Goal: Information Seeking & Learning: Check status

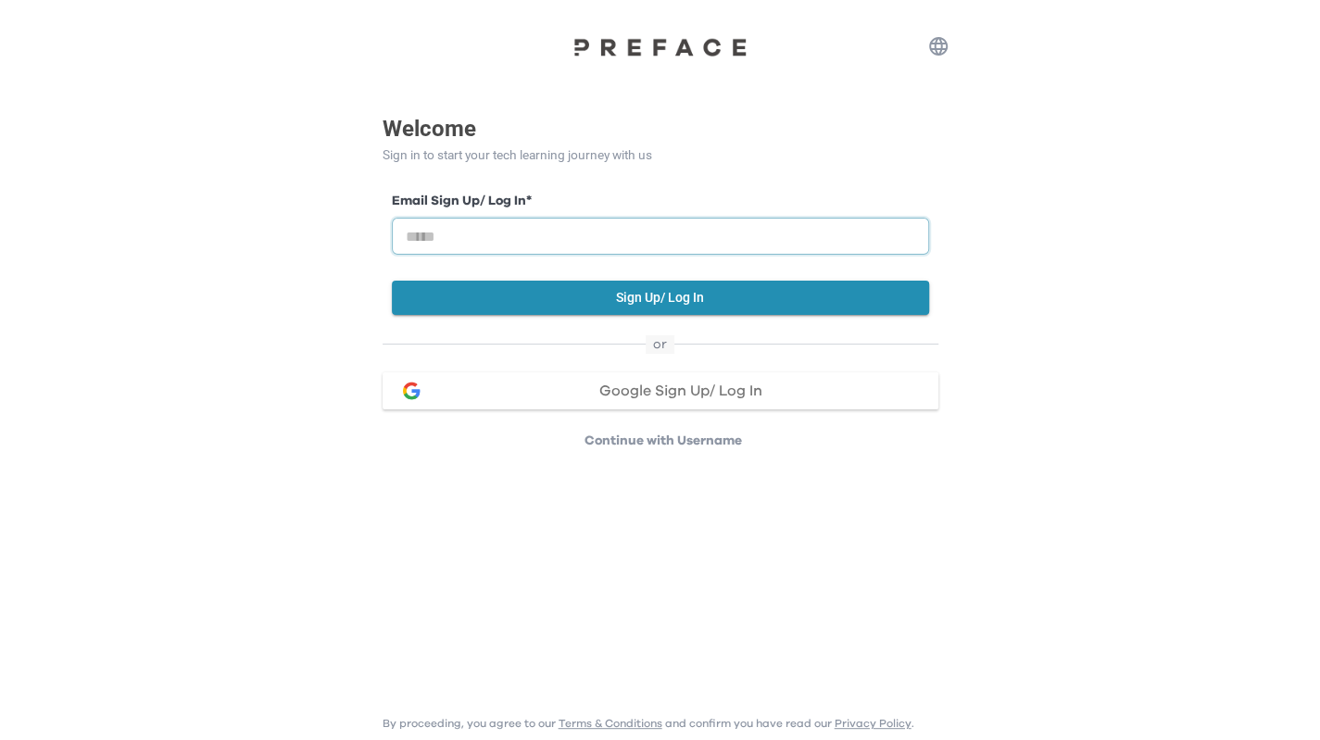
click at [517, 229] on input "email" at bounding box center [660, 236] width 537 height 37
type input "**********"
click at [682, 297] on button "Sign Up/ Log In" at bounding box center [660, 298] width 537 height 34
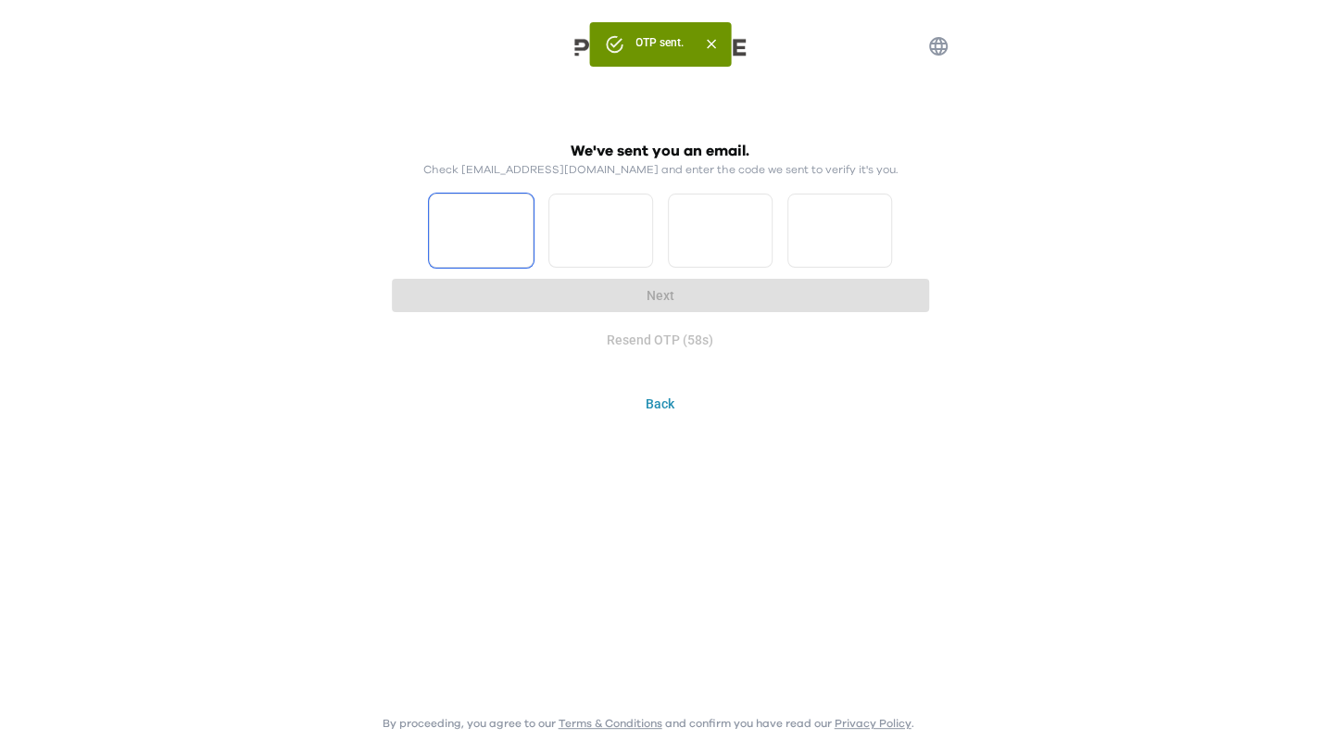
click at [469, 218] on input "Please enter OTP character 1" at bounding box center [481, 231] width 105 height 74
type input "*"
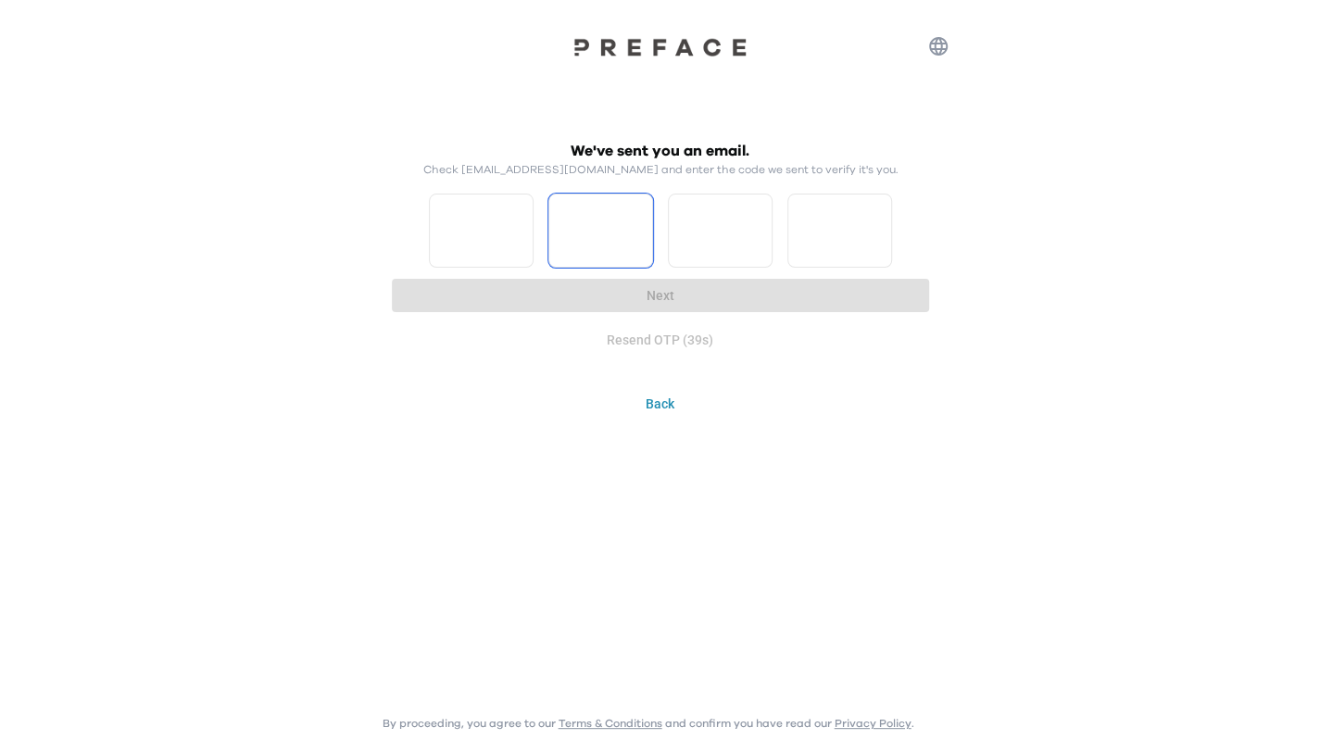
type input "*"
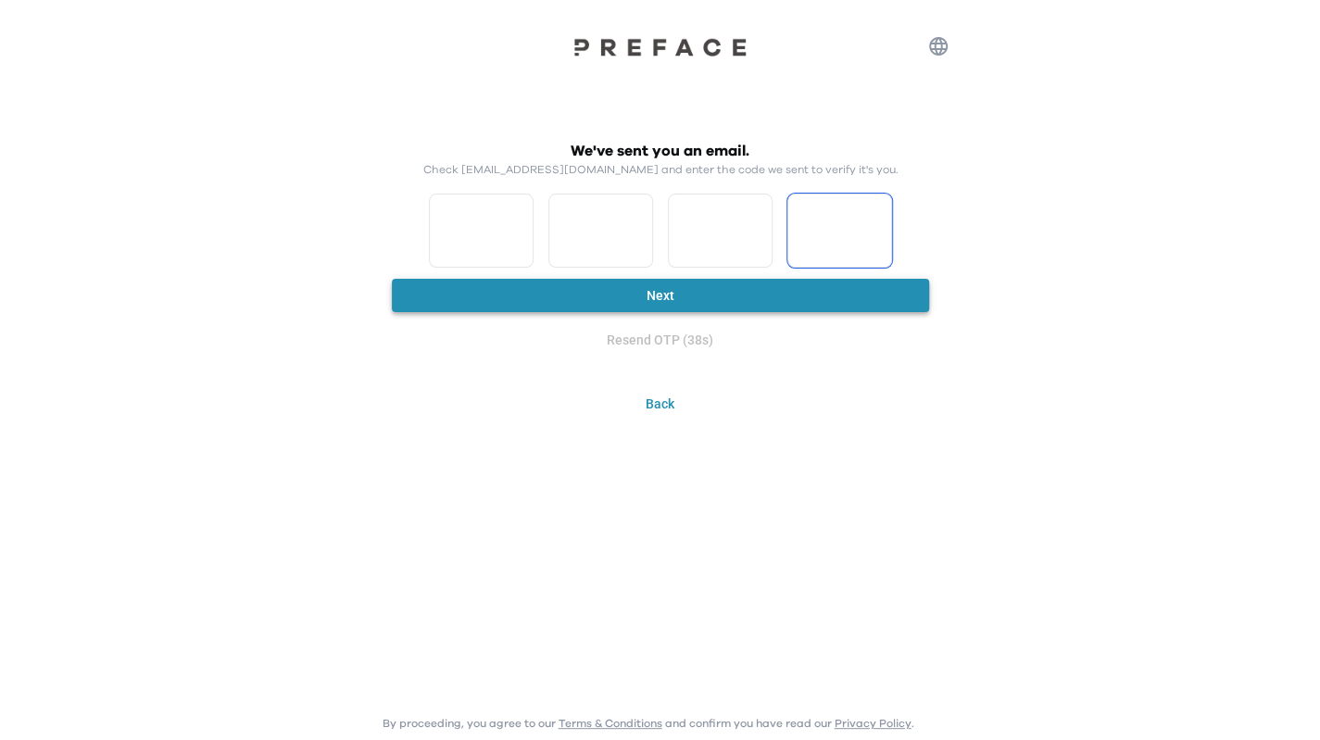
type input "*"
click at [728, 292] on button "Next" at bounding box center [660, 296] width 537 height 34
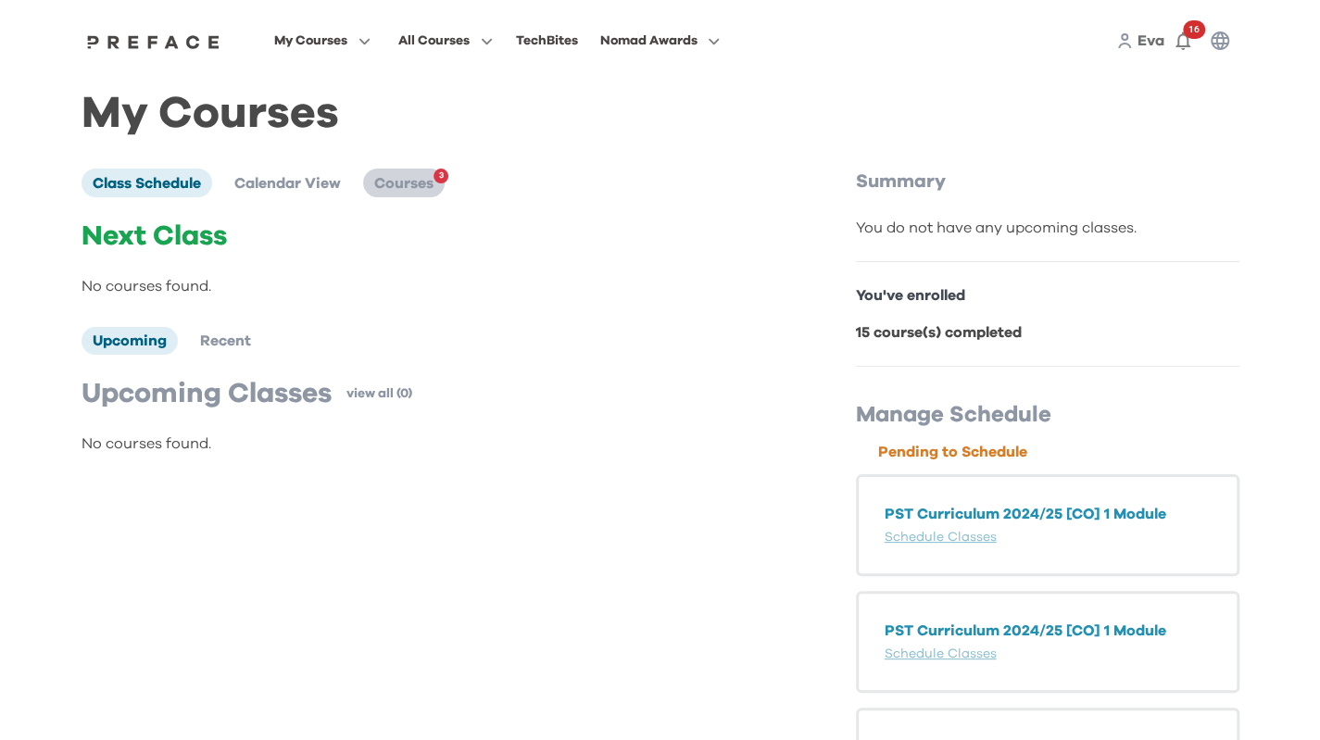
click at [404, 179] on span "Courses" at bounding box center [403, 183] width 59 height 15
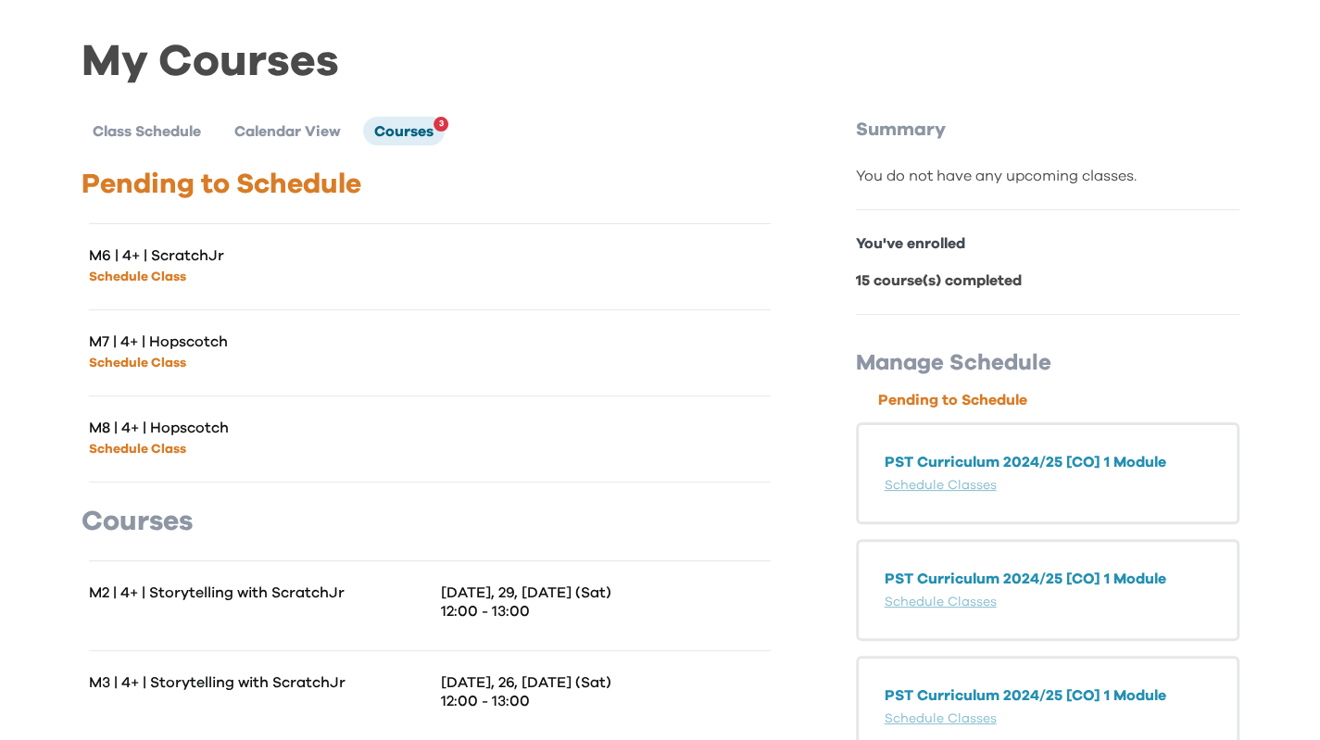
scroll to position [93, 0]
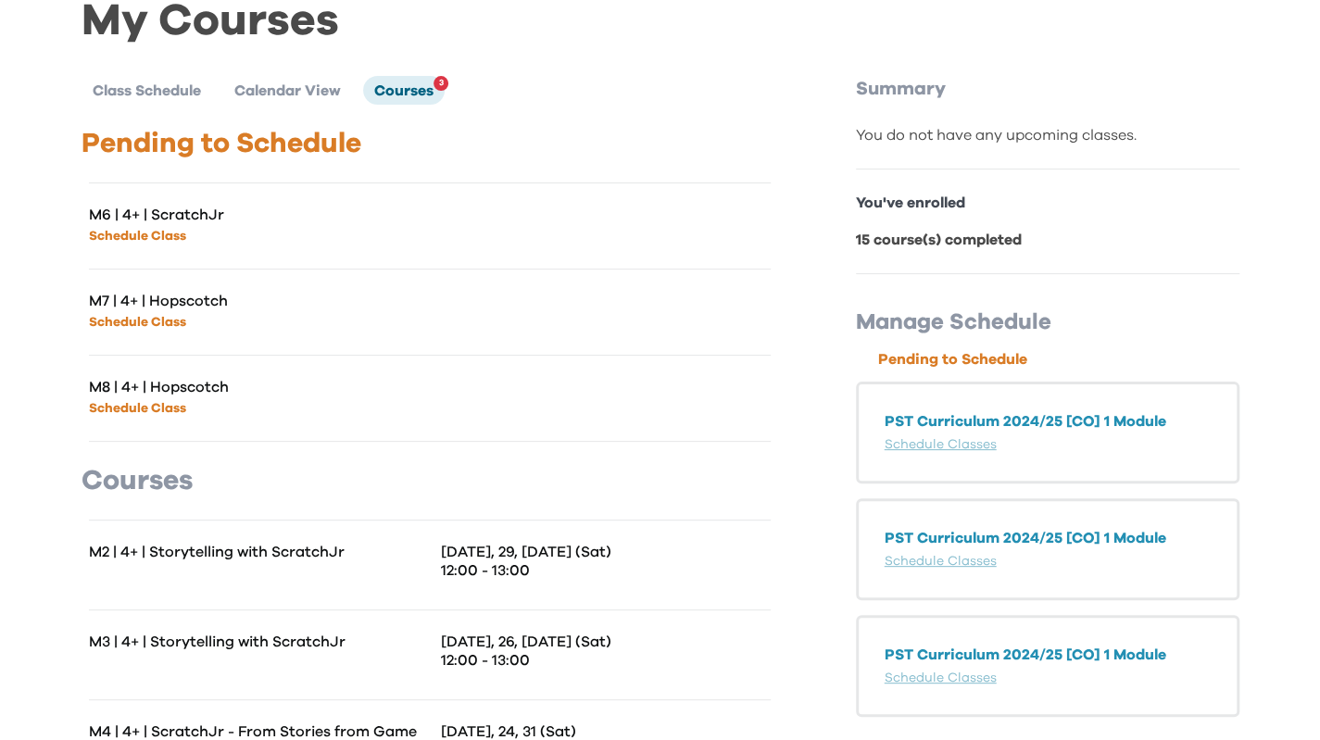
click at [158, 230] on link "Schedule Class" at bounding box center [137, 236] width 97 height 13
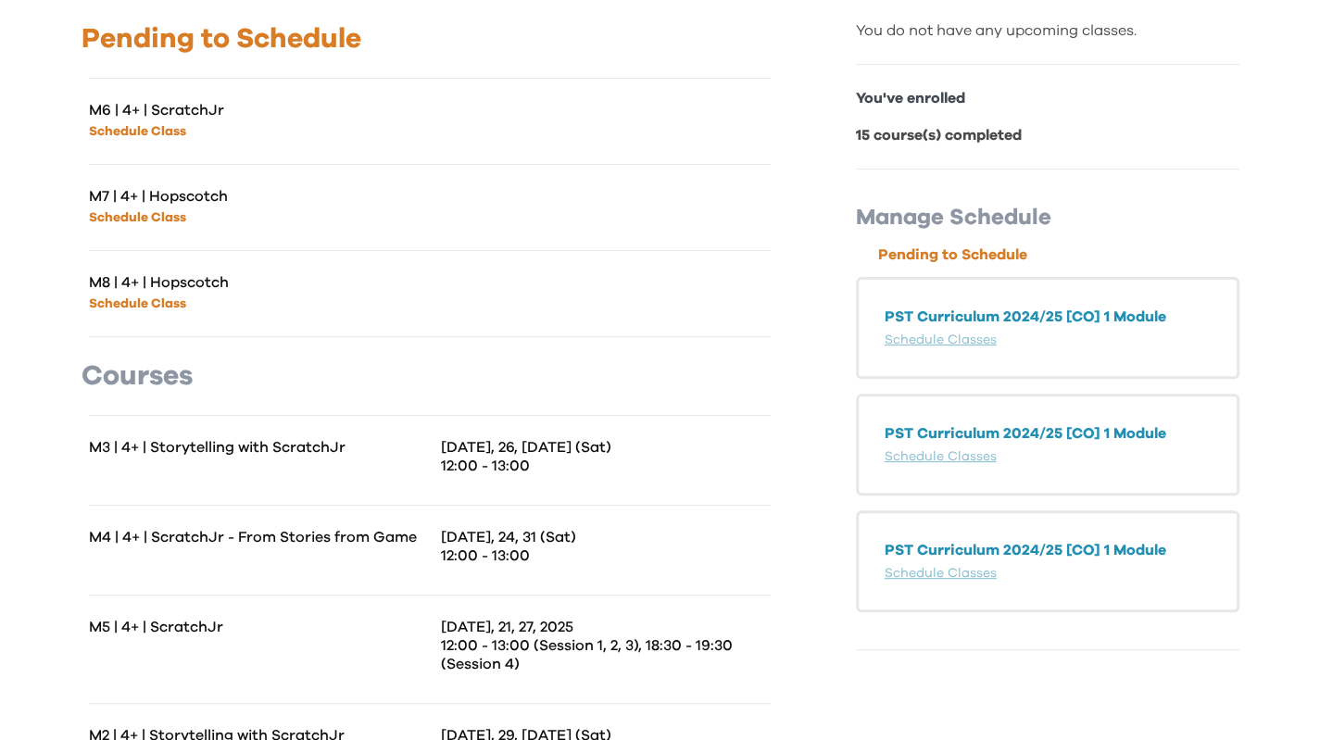
scroll to position [286, 0]
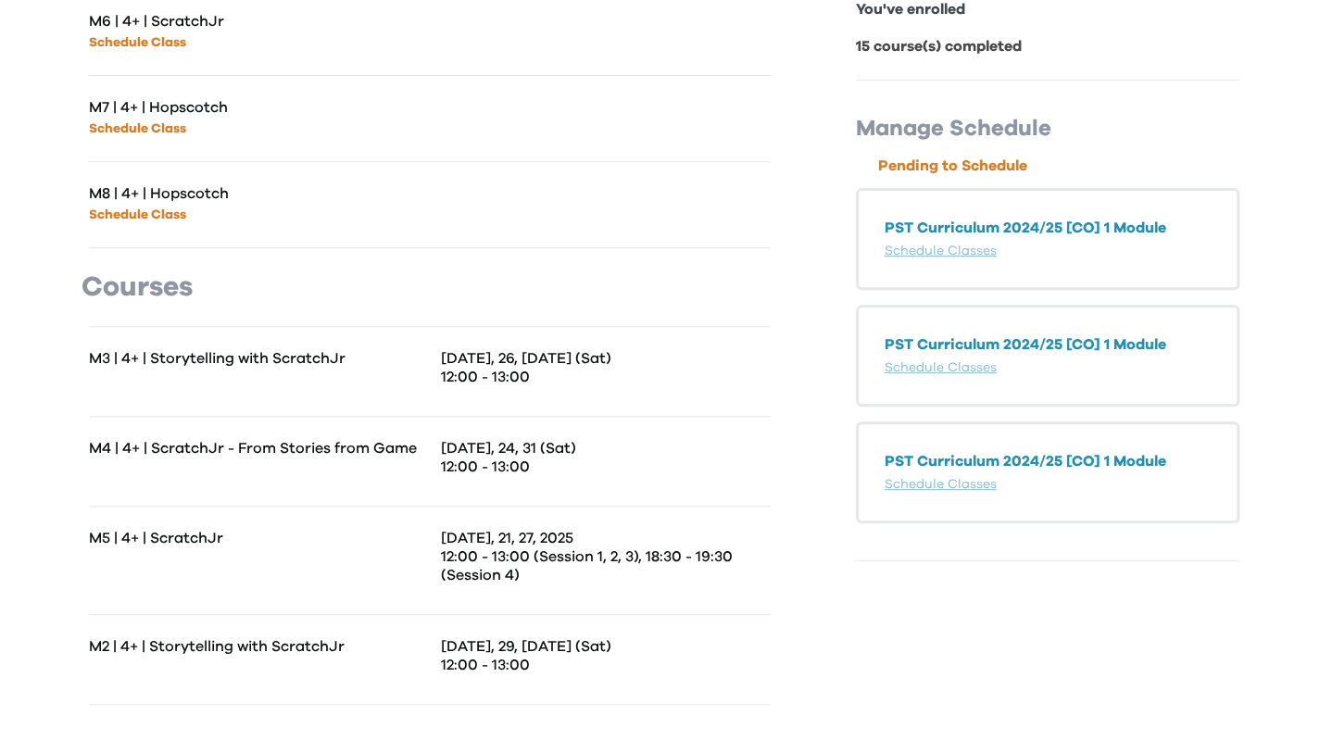
click at [1238, 639] on div "Summary You do not have any upcoming classes. You've enrolled 15 course(s) comp…" at bounding box center [1047, 301] width 383 height 838
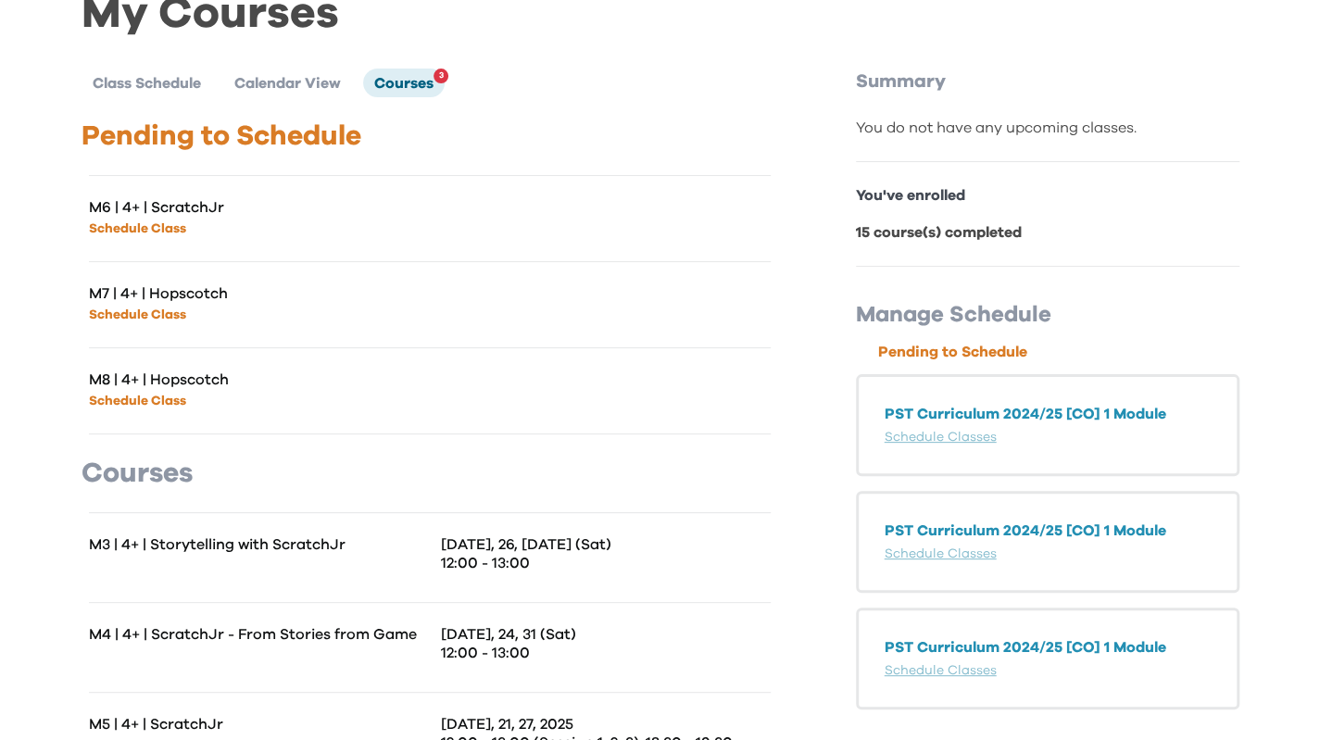
scroll to position [0, 0]
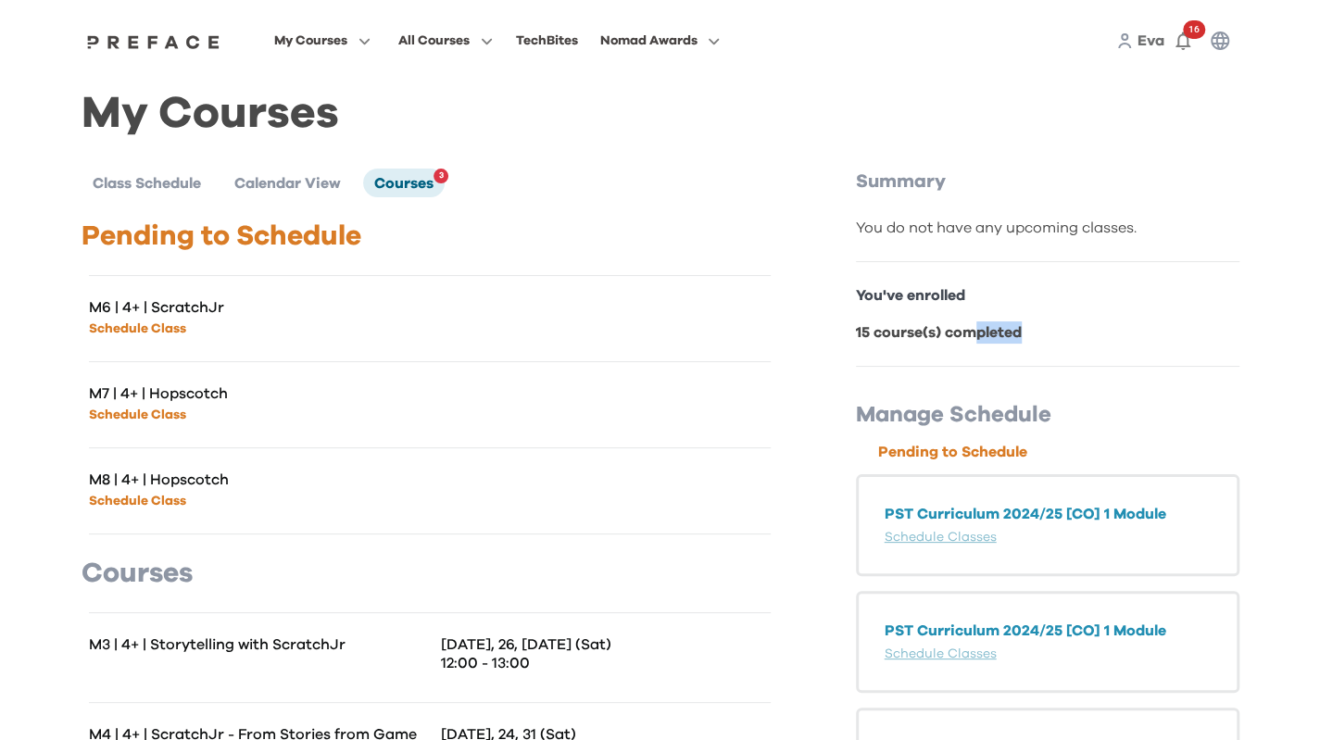
drag, startPoint x: 1058, startPoint y: 351, endPoint x: 968, endPoint y: 341, distance: 90.4
click at [968, 341] on div "You've enrolled 15 course(s) completed" at bounding box center [1047, 314] width 383 height 105
drag, startPoint x: 1064, startPoint y: 378, endPoint x: 1333, endPoint y: 695, distance: 415.3
click at [1066, 379] on div "Manage Schedule Pending to Schedule PST Curriculum 2024/25 [CO] 1 Module Schedu…" at bounding box center [1047, 607] width 383 height 481
click at [1187, 40] on icon "button" at bounding box center [1182, 41] width 15 height 19
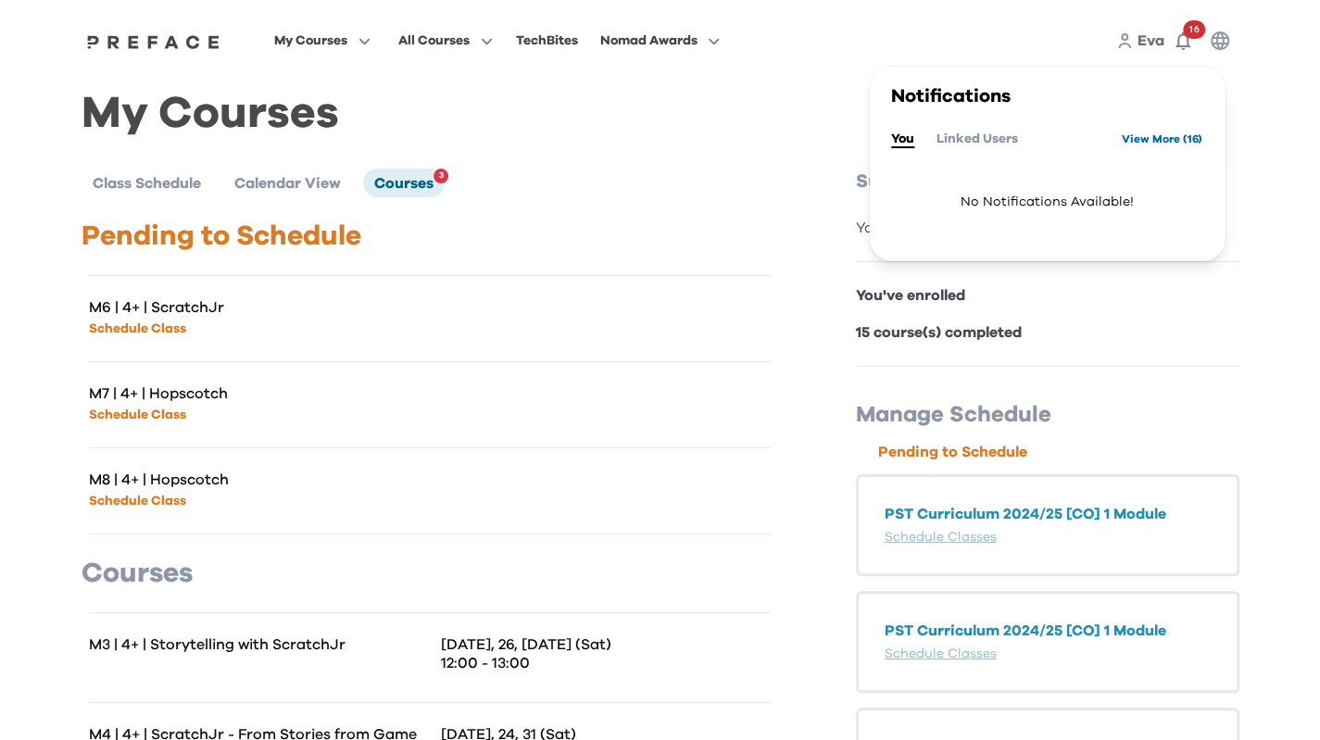
click at [1142, 145] on link "View More ( 16 )" at bounding box center [1162, 139] width 81 height 30
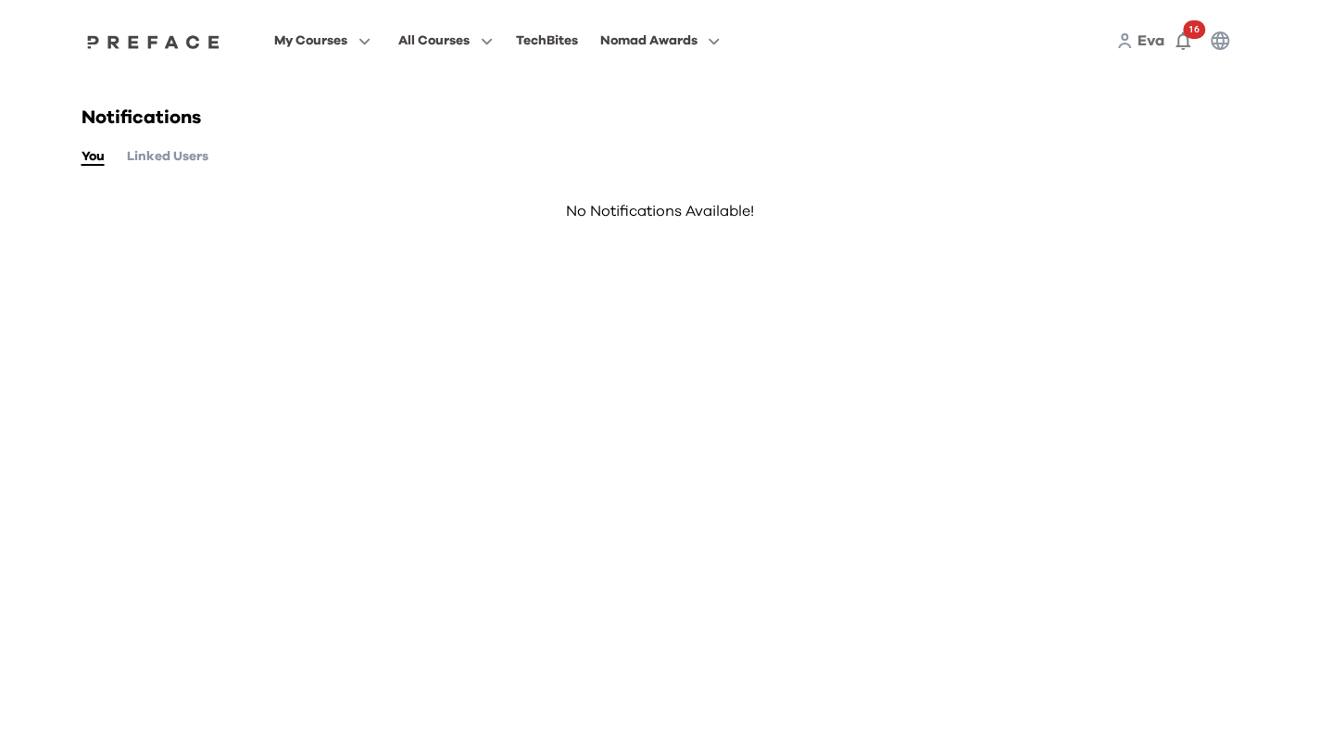
click at [210, 161] on div "You Linked Users" at bounding box center [661, 156] width 1158 height 20
click at [441, 34] on span "All Courses" at bounding box center [433, 41] width 71 height 22
click at [320, 47] on span "My Courses" at bounding box center [310, 41] width 73 height 22
click at [291, 123] on span at bounding box center [322, 116] width 174 height 52
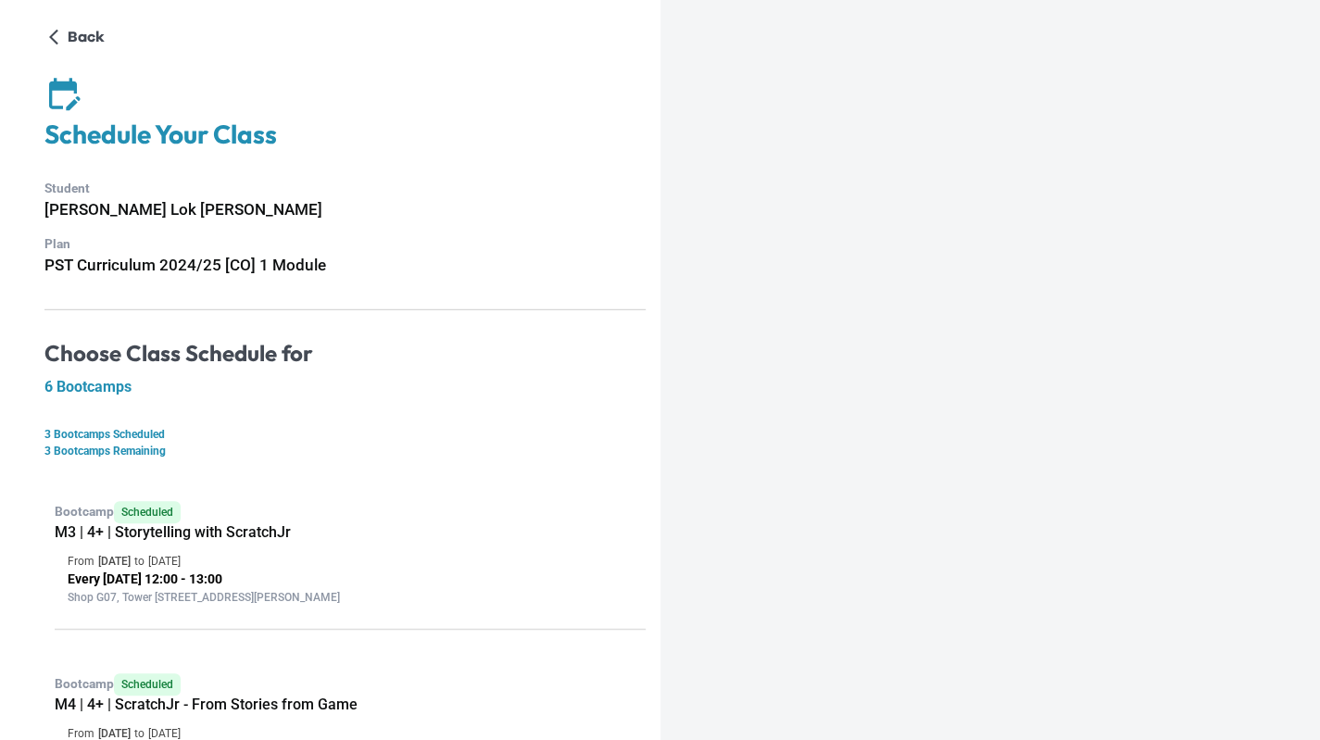
click at [225, 453] on p "3 Bootcamps Remaining" at bounding box center [344, 451] width 601 height 17
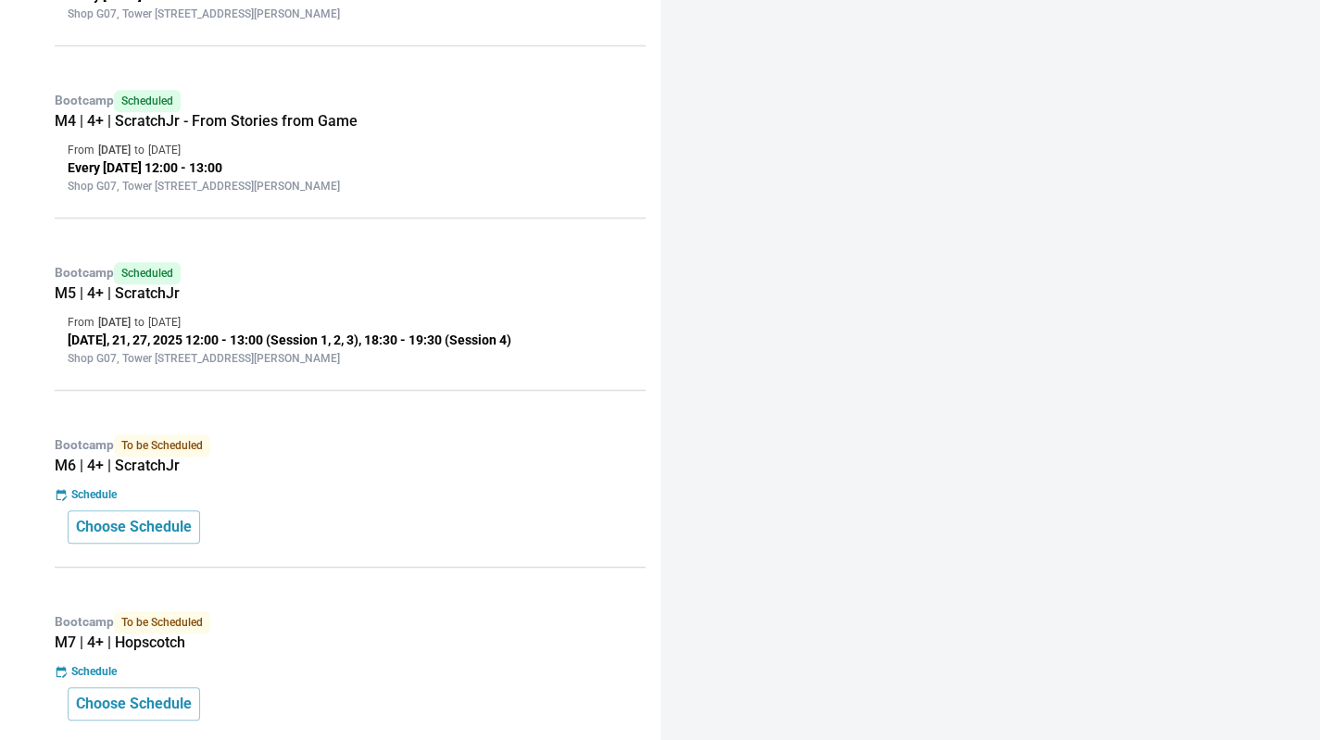
scroll to position [828, 0]
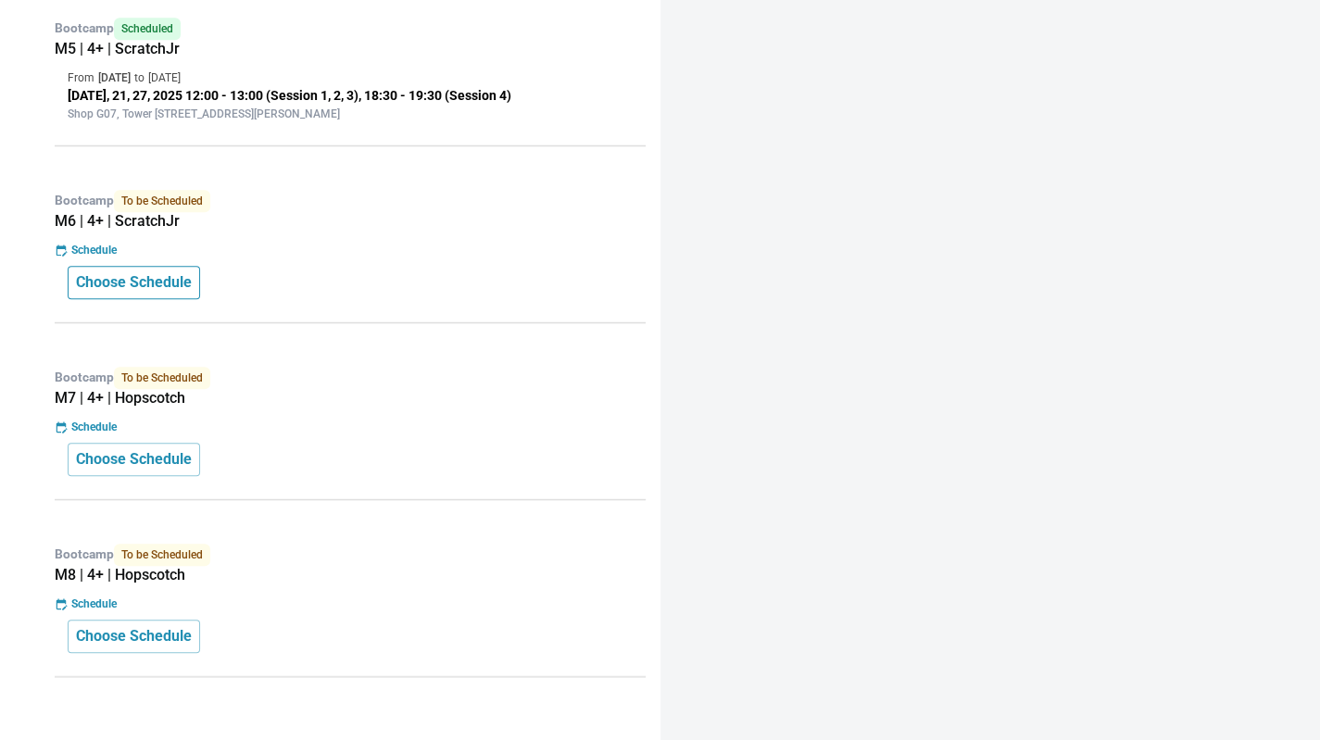
click at [146, 277] on p "Choose Schedule" at bounding box center [134, 282] width 116 height 22
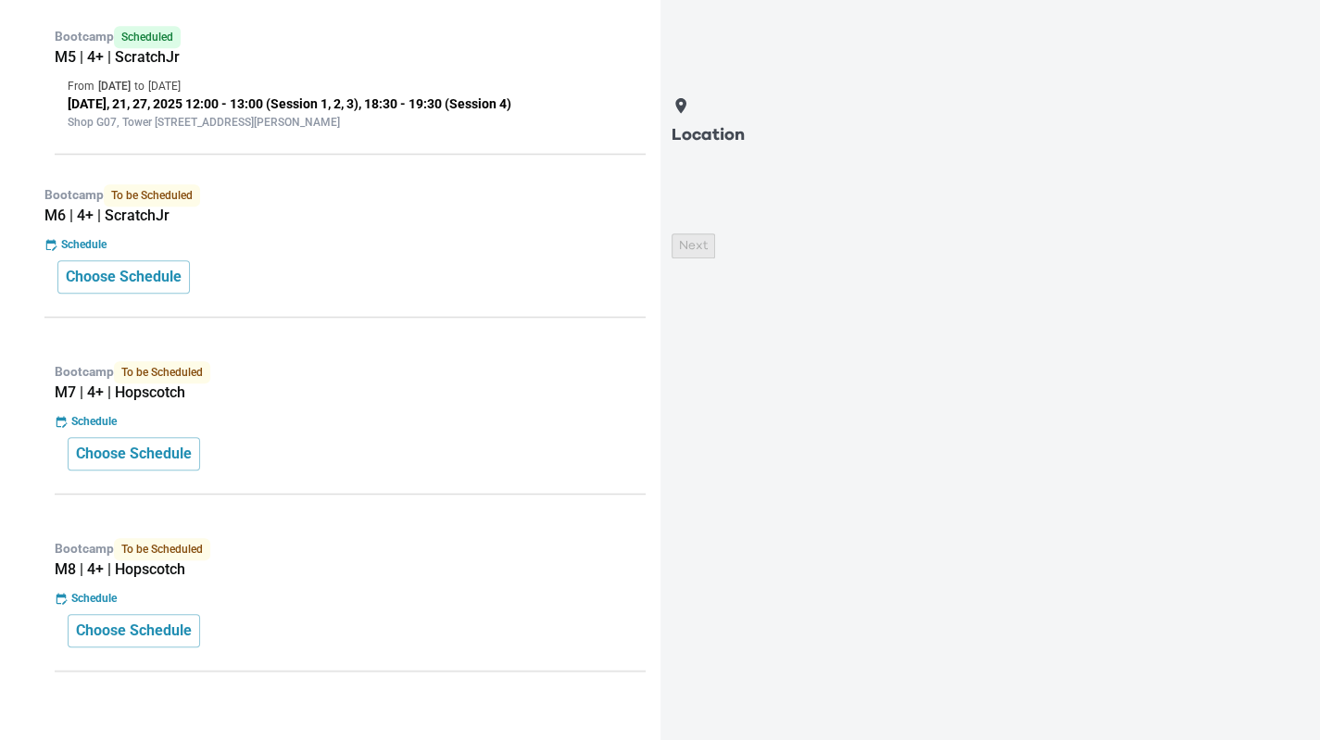
click at [765, 122] on p "Location" at bounding box center [982, 135] width 620 height 26
drag, startPoint x: 708, startPoint y: 116, endPoint x: 885, endPoint y: 126, distance: 177.2
click at [885, 126] on div "Location" at bounding box center [982, 122] width 620 height 52
click at [974, 166] on div "Location Next" at bounding box center [982, 407] width 620 height 622
drag, startPoint x: 974, startPoint y: 166, endPoint x: 713, endPoint y: 31, distance: 293.3
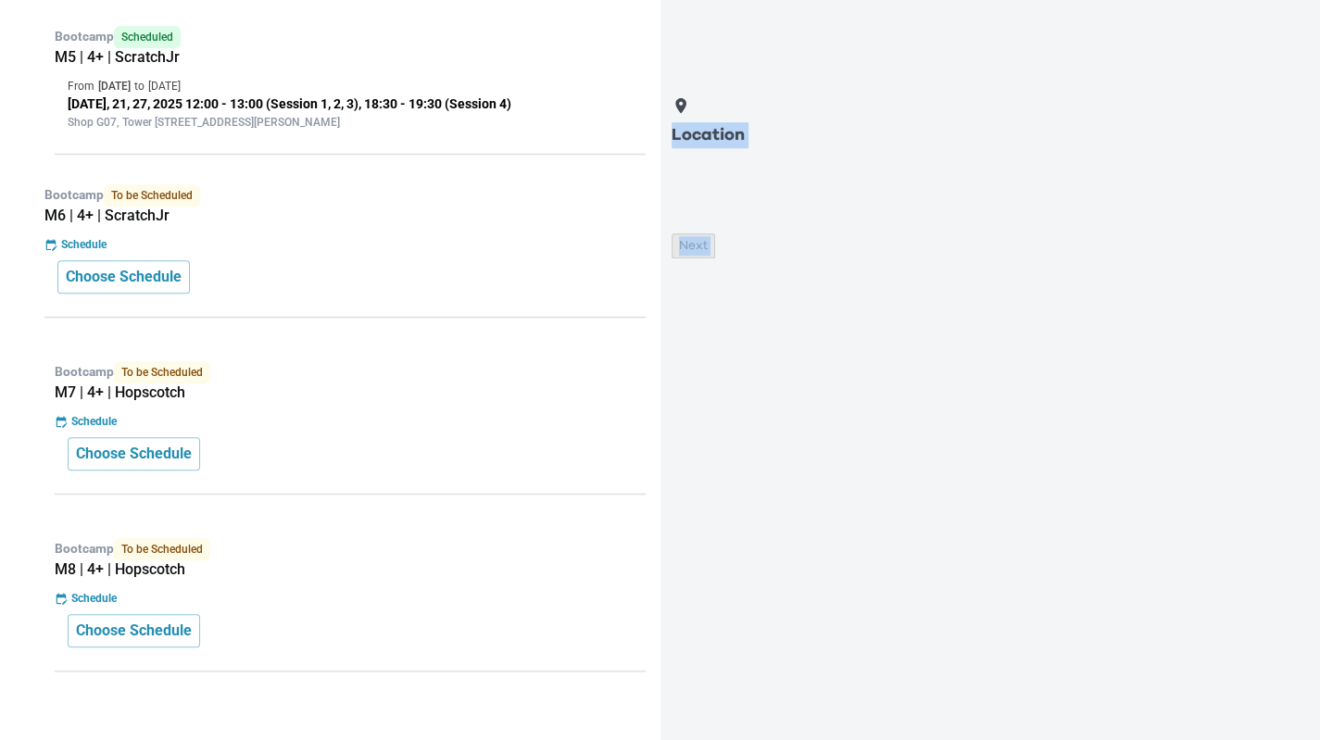
click at [713, 31] on div "Location Next" at bounding box center [990, 370] width 660 height 740
click at [973, 183] on div "Location Next" at bounding box center [982, 407] width 620 height 622
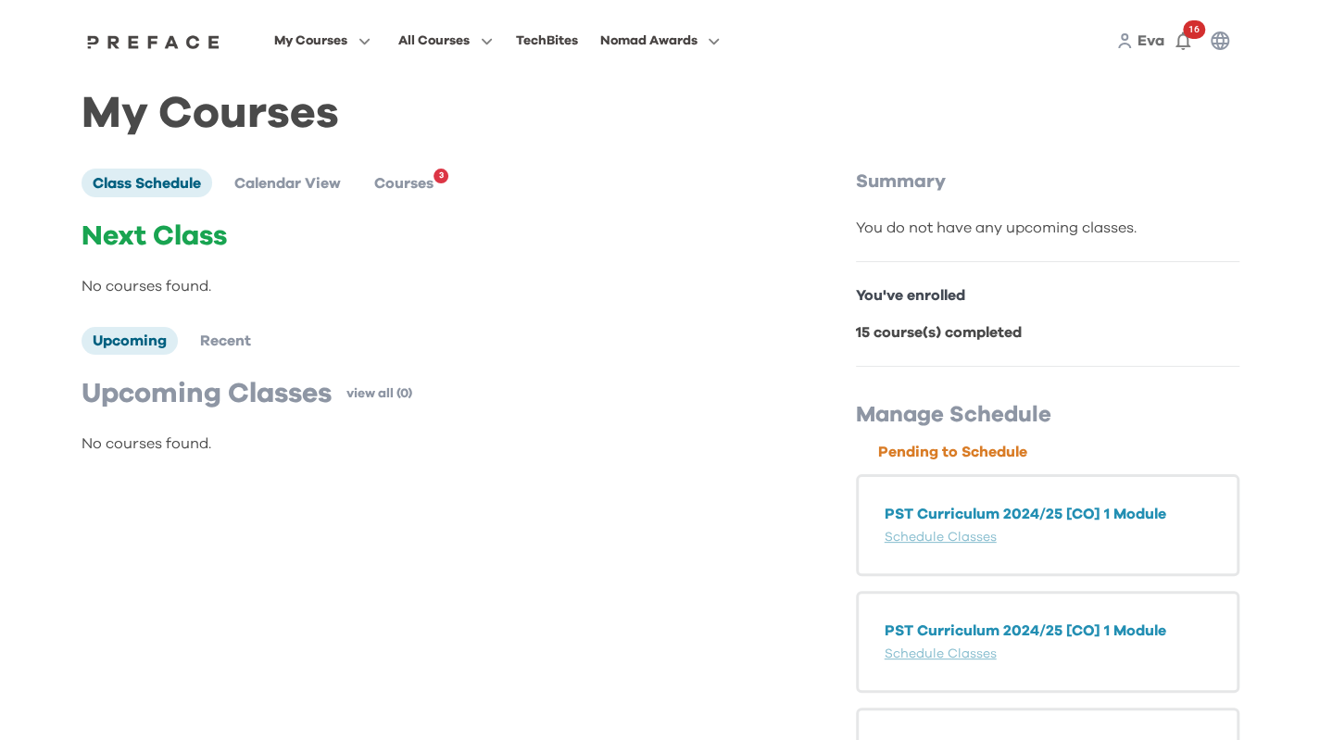
click at [421, 294] on p "No courses found." at bounding box center [430, 286] width 697 height 22
click at [422, 191] on span "Courses" at bounding box center [403, 183] width 59 height 15
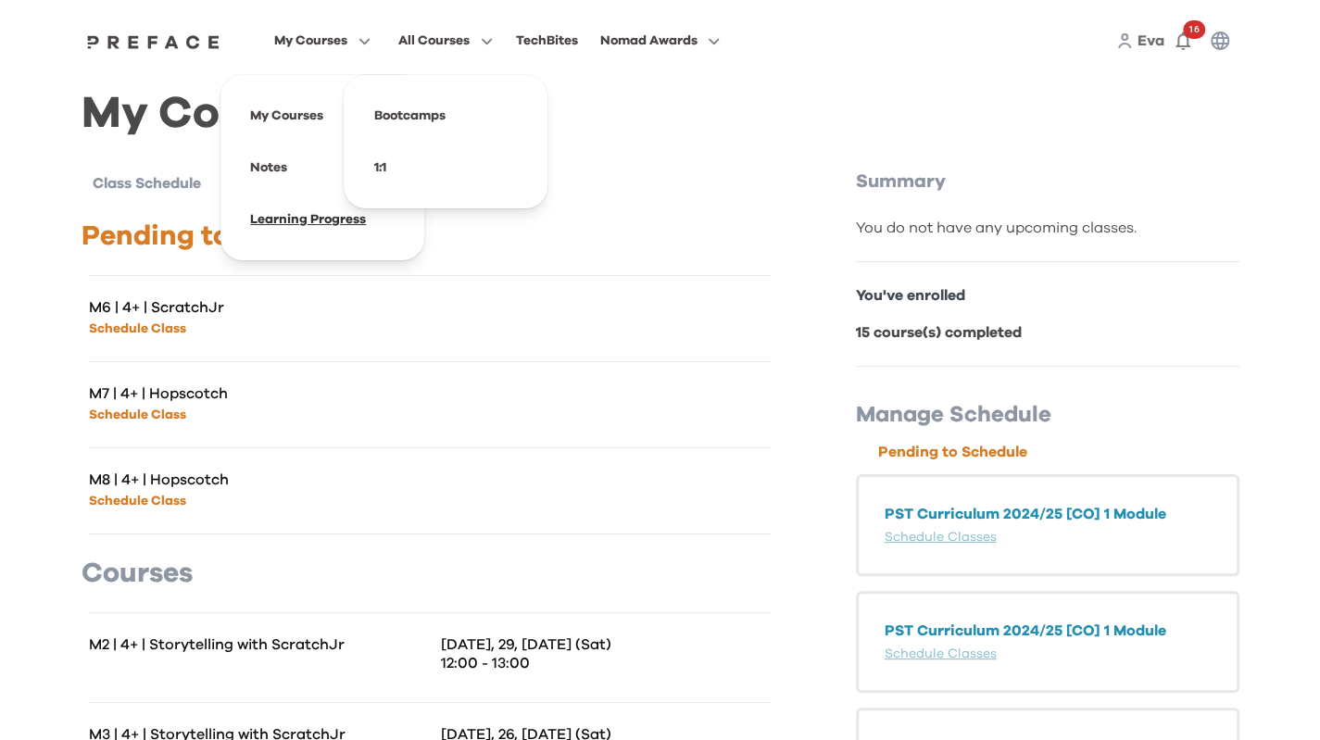
click at [308, 226] on span at bounding box center [322, 220] width 174 height 52
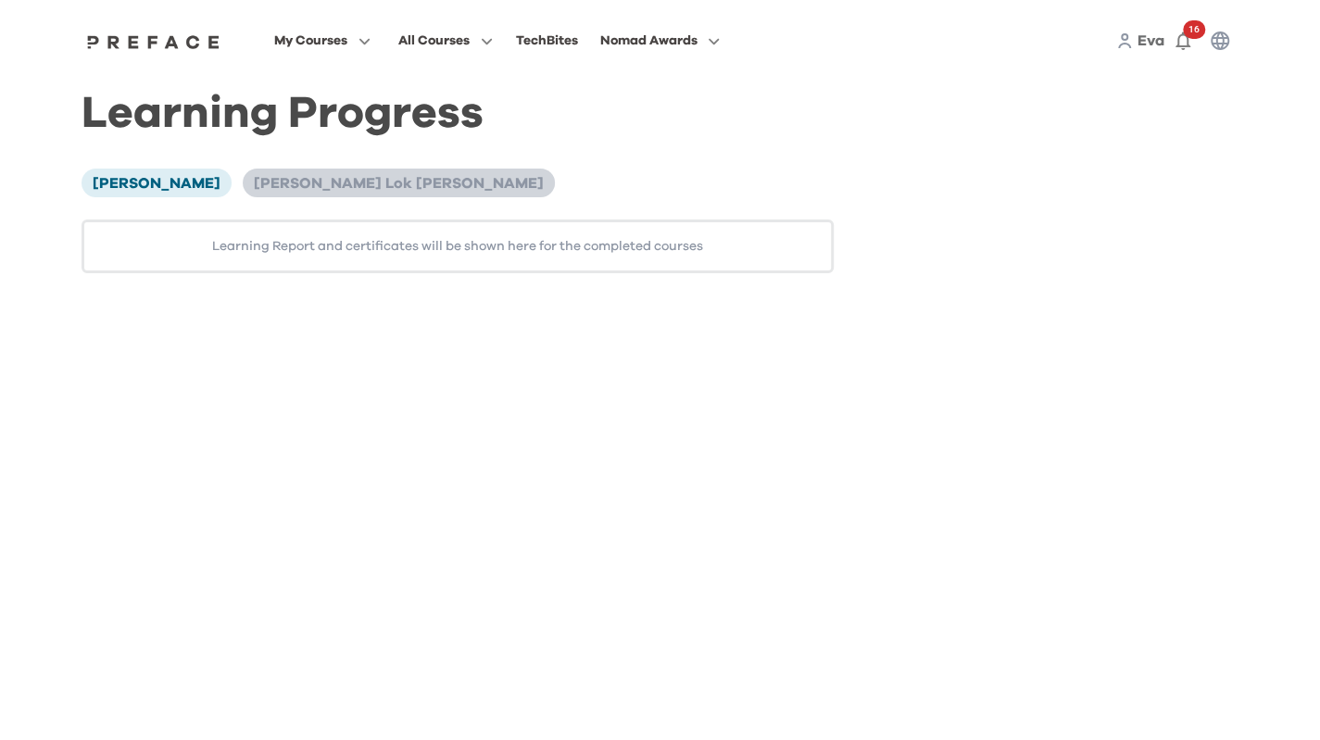
click at [266, 188] on span "[PERSON_NAME] Lok [PERSON_NAME]" at bounding box center [399, 183] width 290 height 15
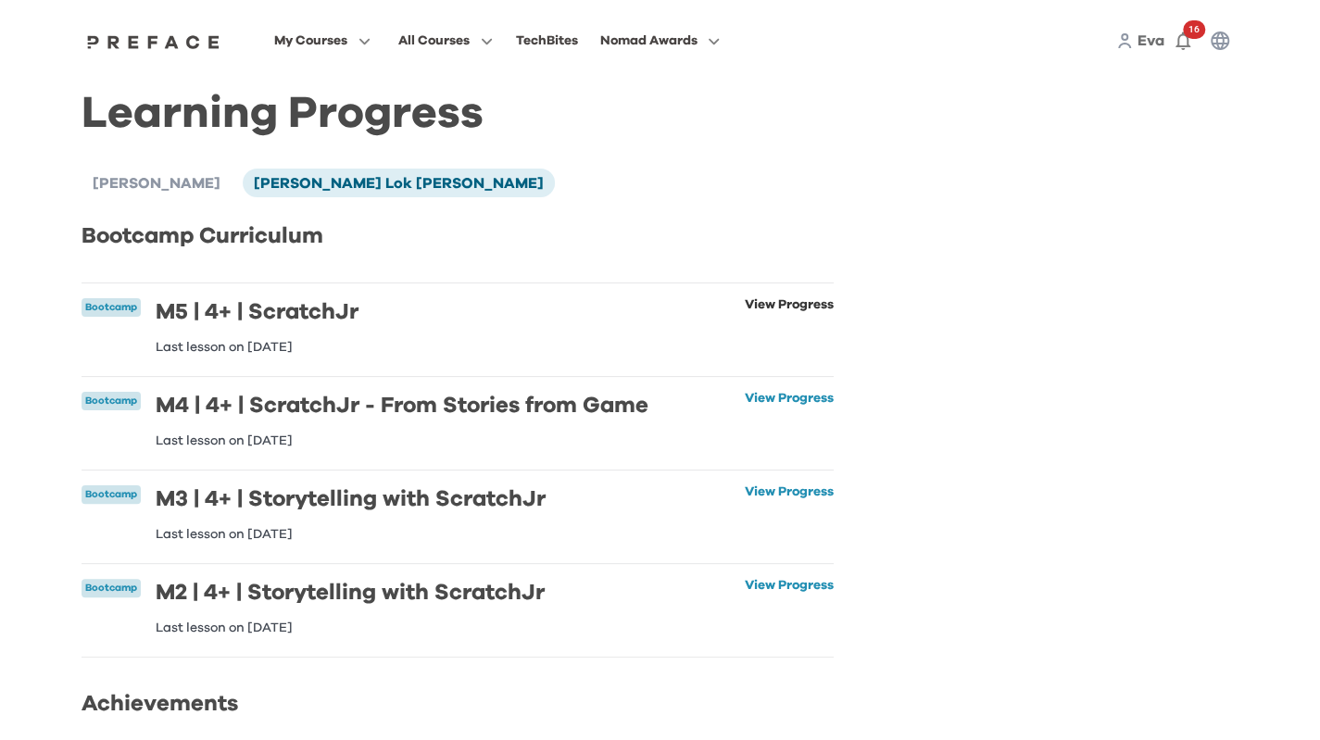
click at [811, 309] on link "View Progress" at bounding box center [789, 326] width 89 height 56
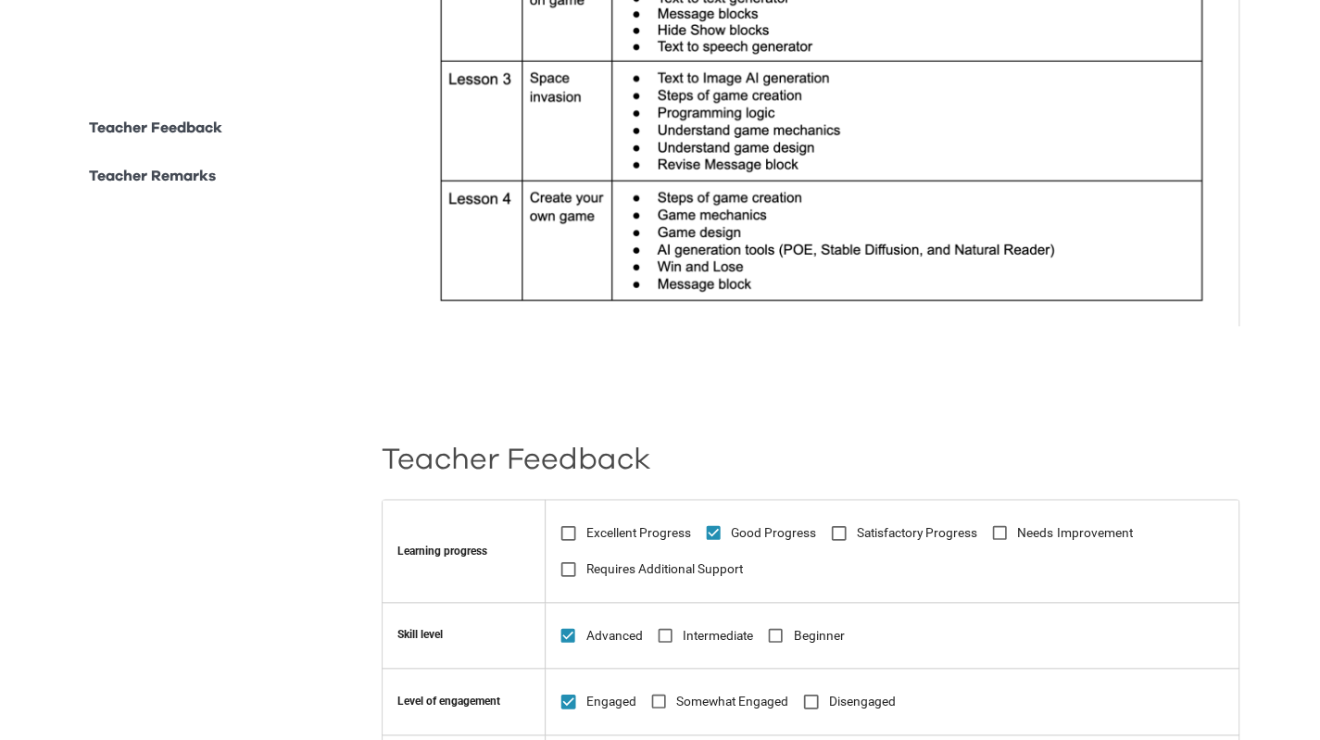
scroll to position [1112, 0]
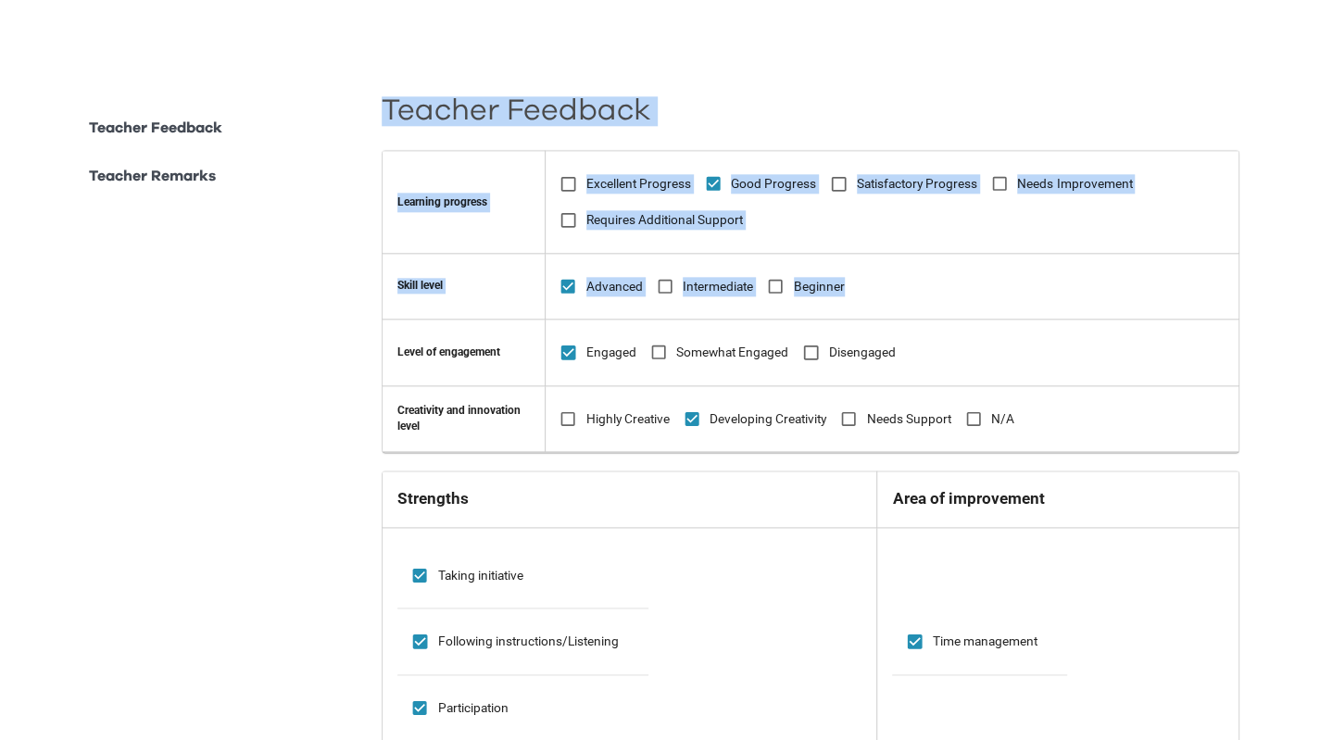
drag, startPoint x: 402, startPoint y: 91, endPoint x: 1225, endPoint y: 310, distance: 851.3
click at [1225, 310] on div "**********" at bounding box center [661, 234] width 1158 height 1901
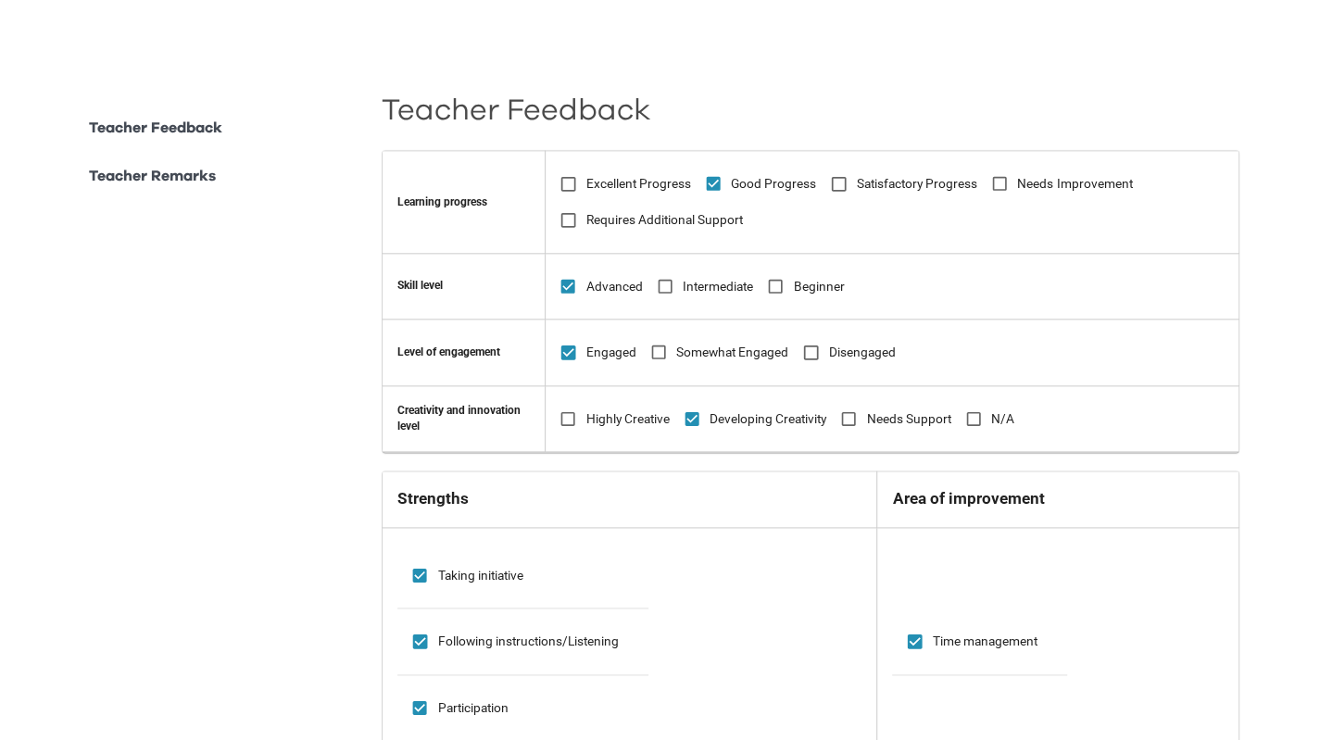
click at [1160, 320] on td "Engaged Somewhat Engaged Disengaged" at bounding box center [892, 353] width 694 height 67
click at [1210, 373] on td "Engaged Somewhat Engaged Disengaged" at bounding box center [892, 353] width 694 height 67
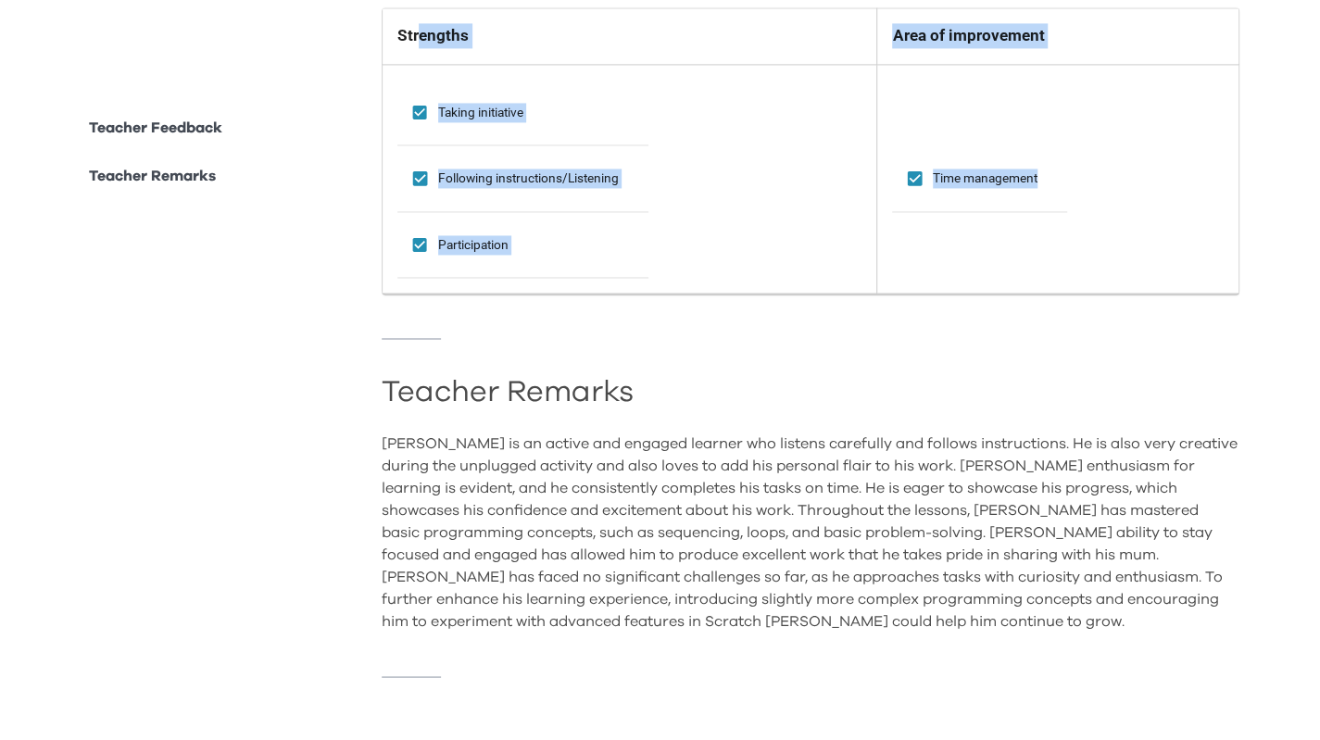
drag, startPoint x: 419, startPoint y: 44, endPoint x: 1089, endPoint y: 293, distance: 715.4
click at [1060, 234] on table "Strengths Area of improvement Taking initiative Following instructions/Listenin…" at bounding box center [811, 150] width 858 height 286
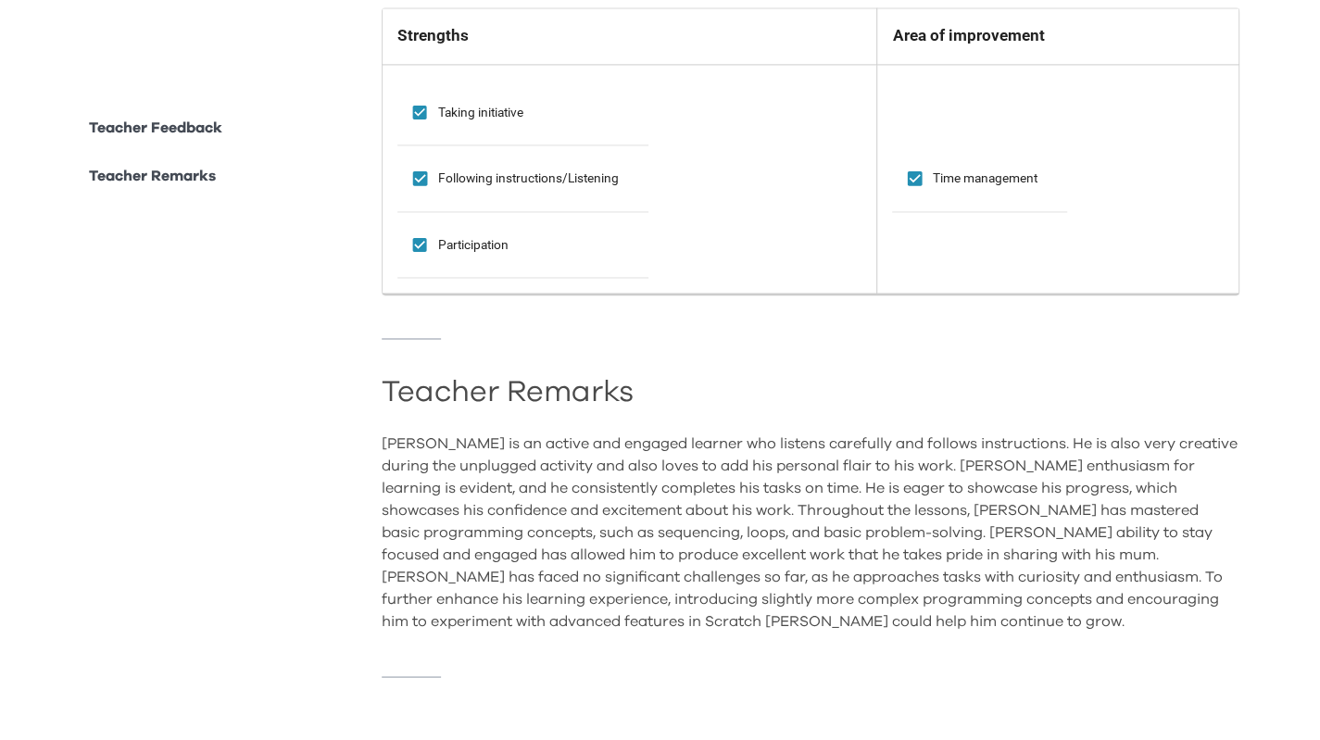
click at [1100, 341] on div "Teacher Remarks [PERSON_NAME] is an active and engaged learner who listens care…" at bounding box center [811, 485] width 858 height 294
click at [1021, 221] on td "Time management" at bounding box center [1057, 179] width 361 height 230
drag, startPoint x: 1074, startPoint y: 273, endPoint x: 986, endPoint y: 197, distance: 116.9
click at [986, 197] on td "Time management" at bounding box center [1057, 179] width 361 height 230
click at [986, 197] on td "Time management" at bounding box center [979, 178] width 175 height 66
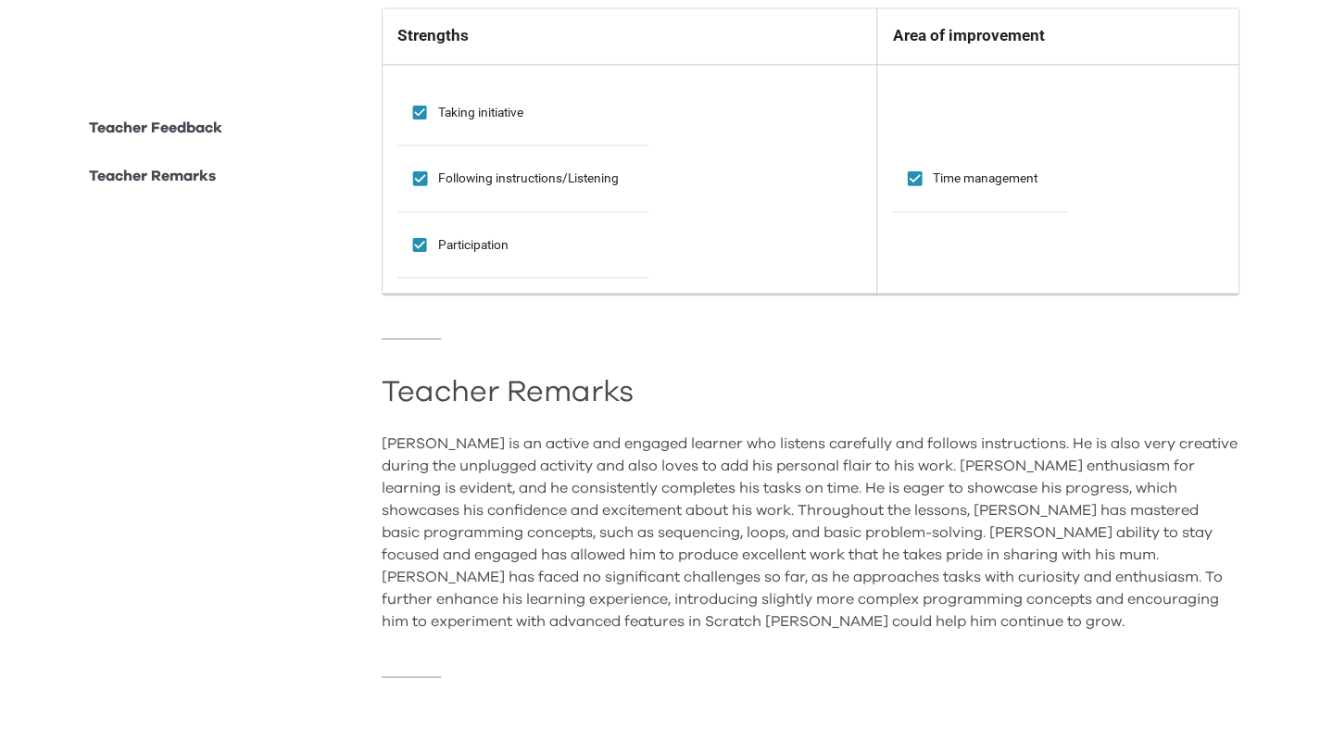
click at [1054, 272] on td "Time management" at bounding box center [1057, 179] width 361 height 230
click at [1080, 390] on h2 "Teacher Remarks" at bounding box center [811, 392] width 858 height 19
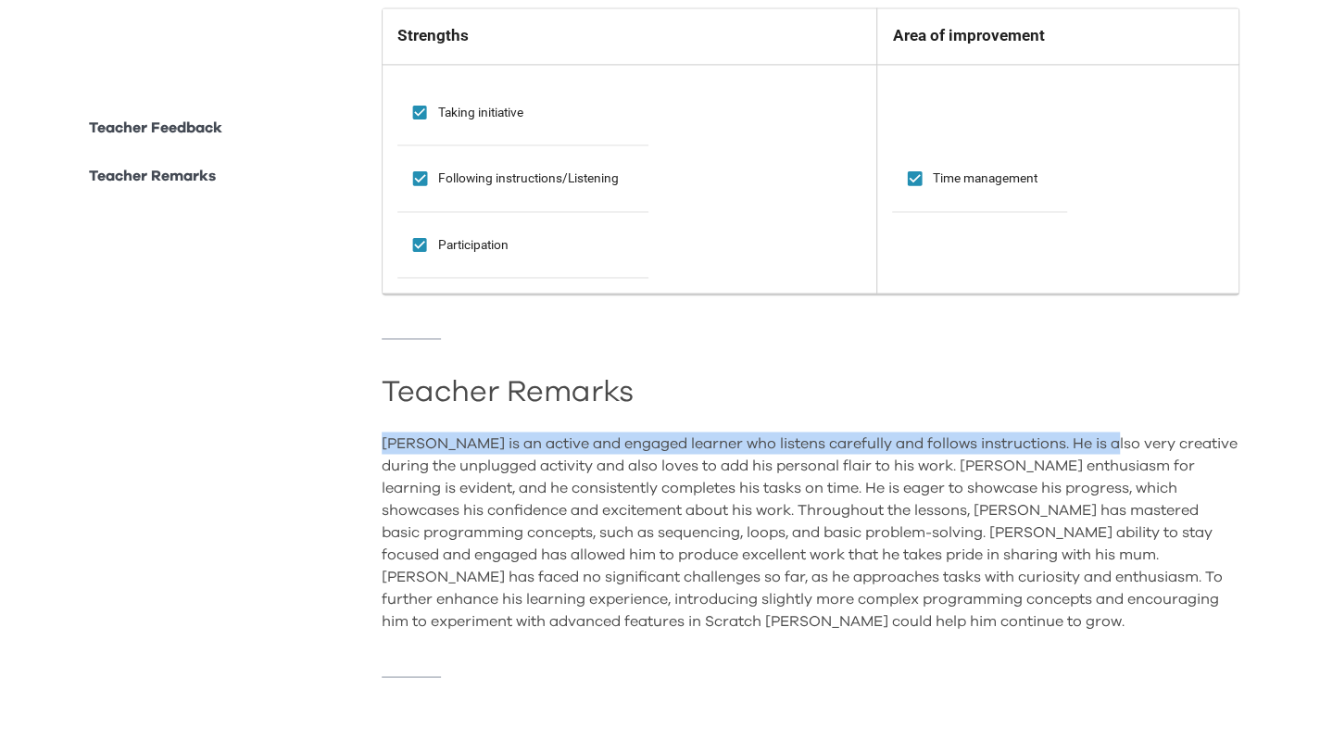
drag, startPoint x: 1082, startPoint y: 398, endPoint x: 999, endPoint y: 336, distance: 103.2
click at [1004, 340] on div "Teacher Remarks [PERSON_NAME] is an active and engaged learner who listens care…" at bounding box center [811, 485] width 858 height 294
click at [999, 338] on div "Teacher Remarks [PERSON_NAME] is an active and engaged learner who listens care…" at bounding box center [811, 485] width 858 height 294
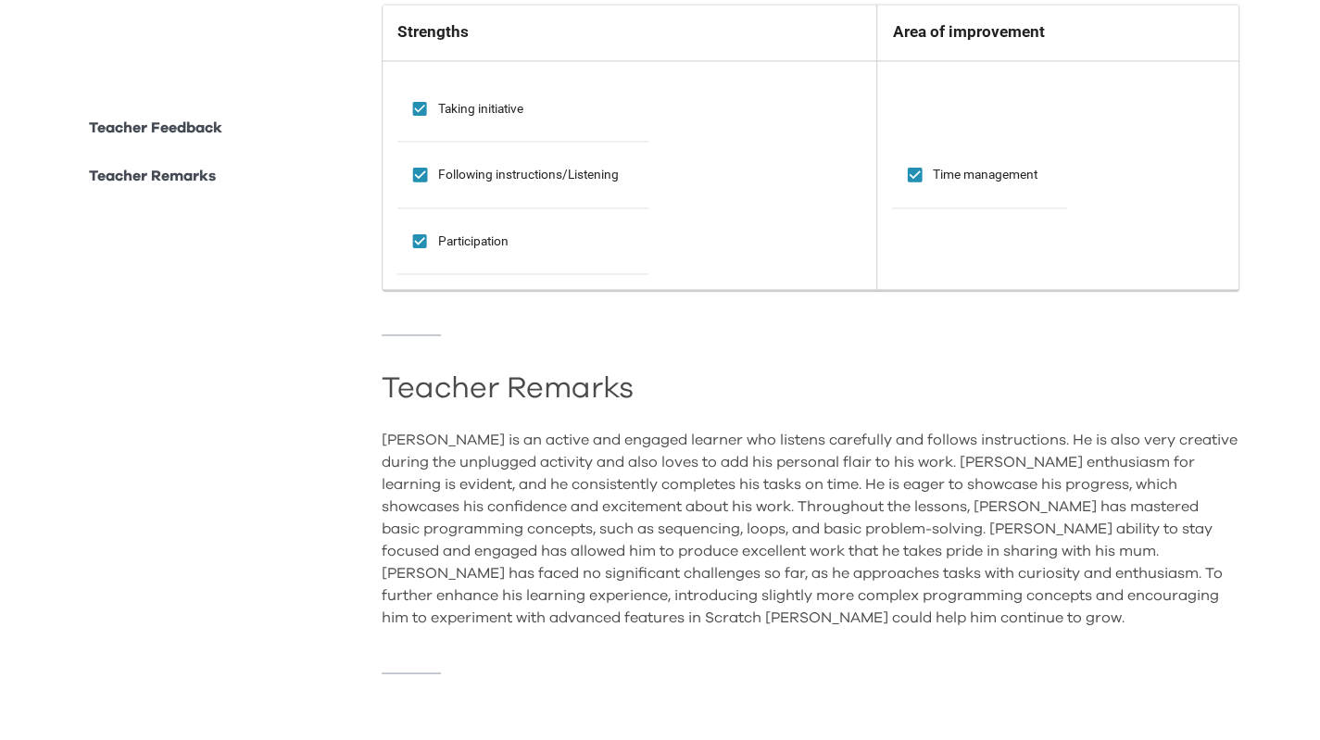
scroll to position [1586, 0]
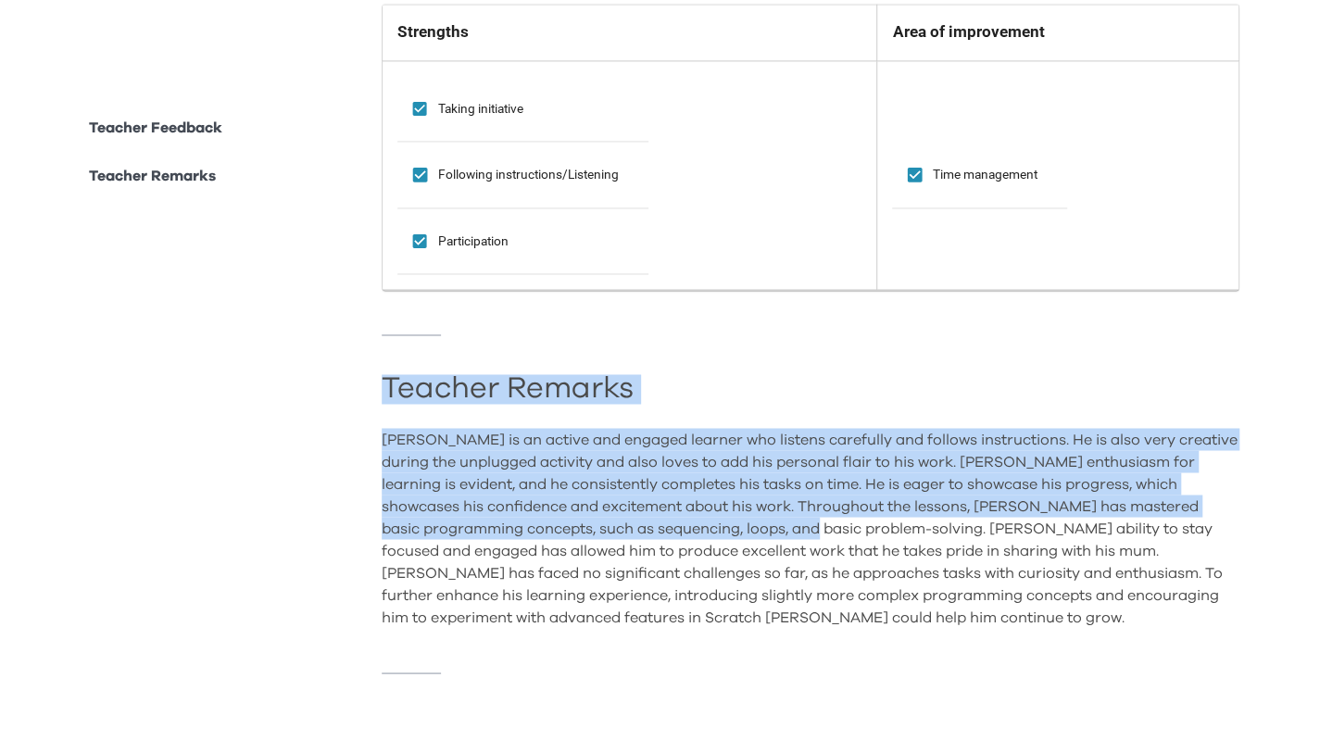
drag, startPoint x: 1040, startPoint y: 651, endPoint x: 836, endPoint y: 518, distance: 244.3
click at [837, 519] on div "Teacher Feedback Learning progress Excellent Progress Good Progress Satisfactor…" at bounding box center [811, 161] width 858 height 1112
click at [928, 609] on div "[PERSON_NAME] is an active and engaged learner who listens carefully and follow…" at bounding box center [811, 528] width 858 height 200
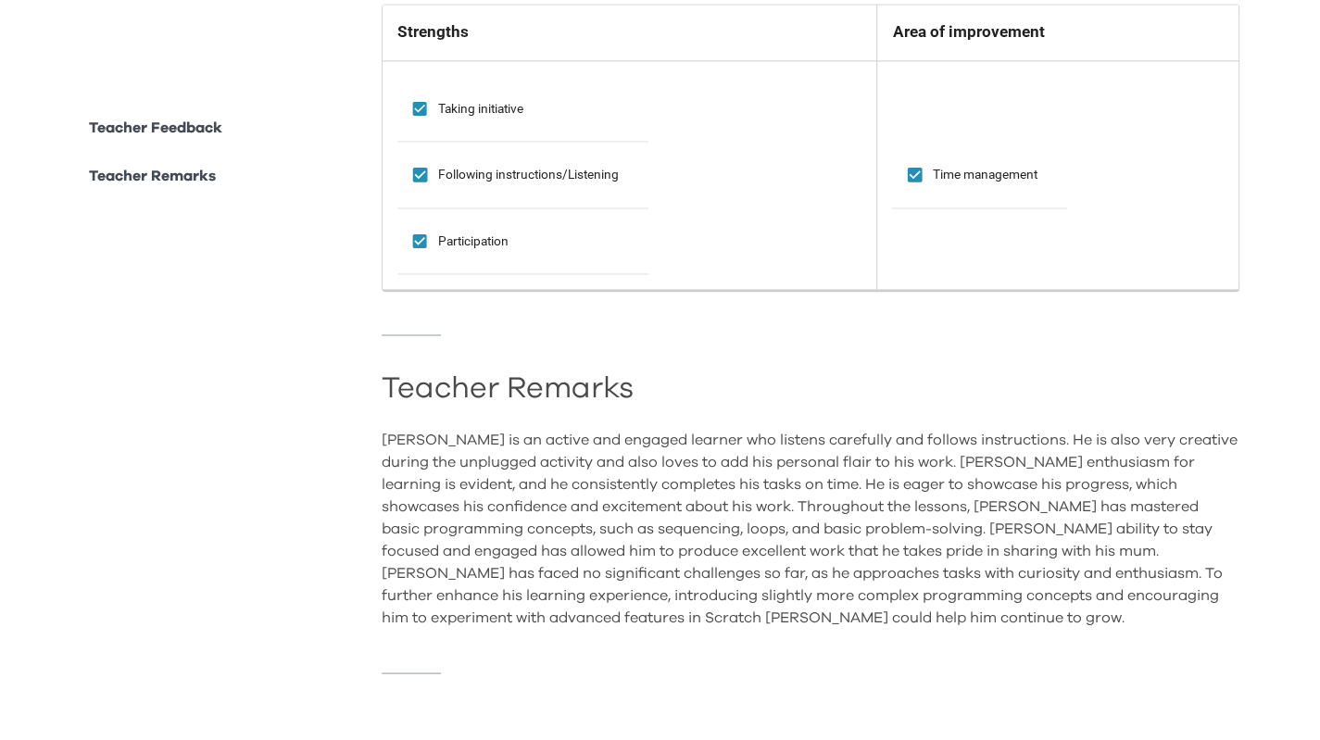
drag, startPoint x: 949, startPoint y: 626, endPoint x: 917, endPoint y: 599, distance: 41.4
click at [949, 627] on div "Teacher Feedback Learning progress Excellent Progress Good Progress Satisfactor…" at bounding box center [811, 161] width 858 height 1112
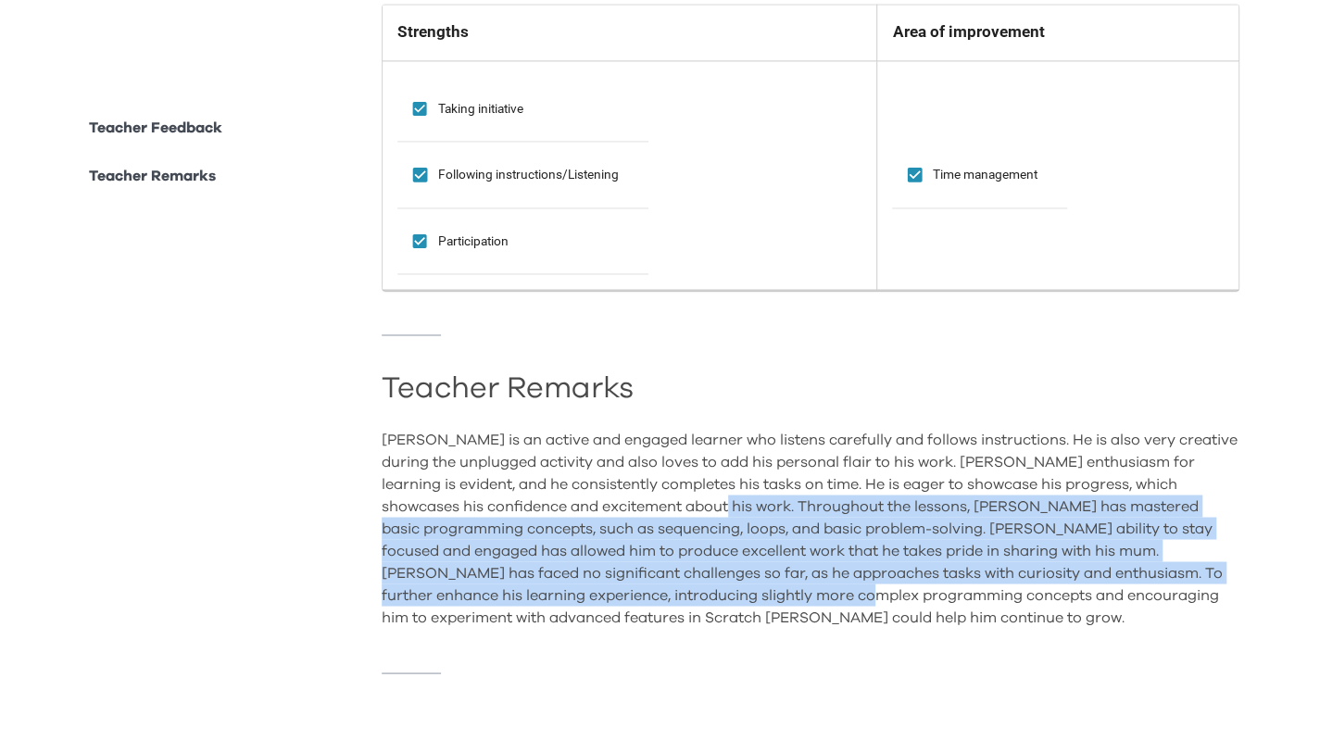
drag, startPoint x: 883, startPoint y: 579, endPoint x: 710, endPoint y: 477, distance: 200.2
click at [712, 478] on div "[PERSON_NAME] is an active and engaged learner who listens carefully and follow…" at bounding box center [811, 528] width 858 height 200
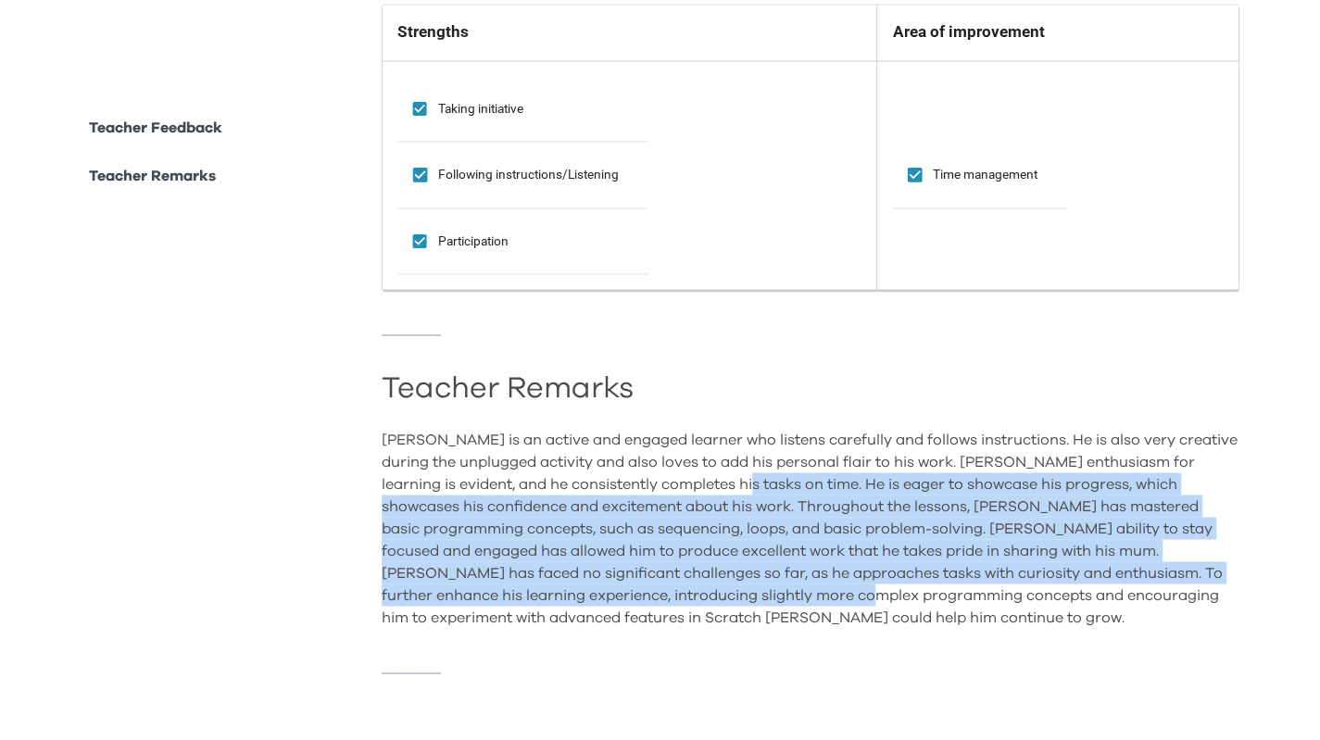
click at [710, 477] on div "[PERSON_NAME] is an active and engaged learner who listens carefully and follow…" at bounding box center [811, 528] width 858 height 200
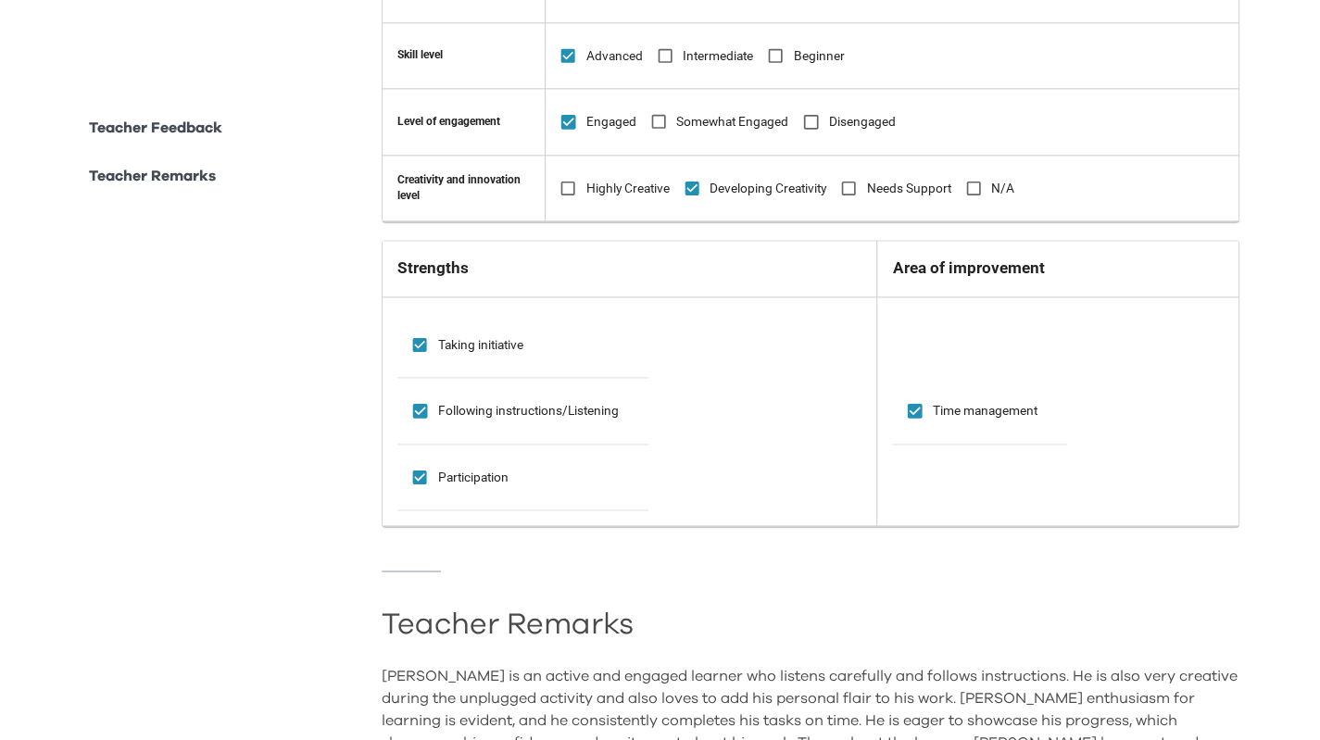
scroll to position [1030, 0]
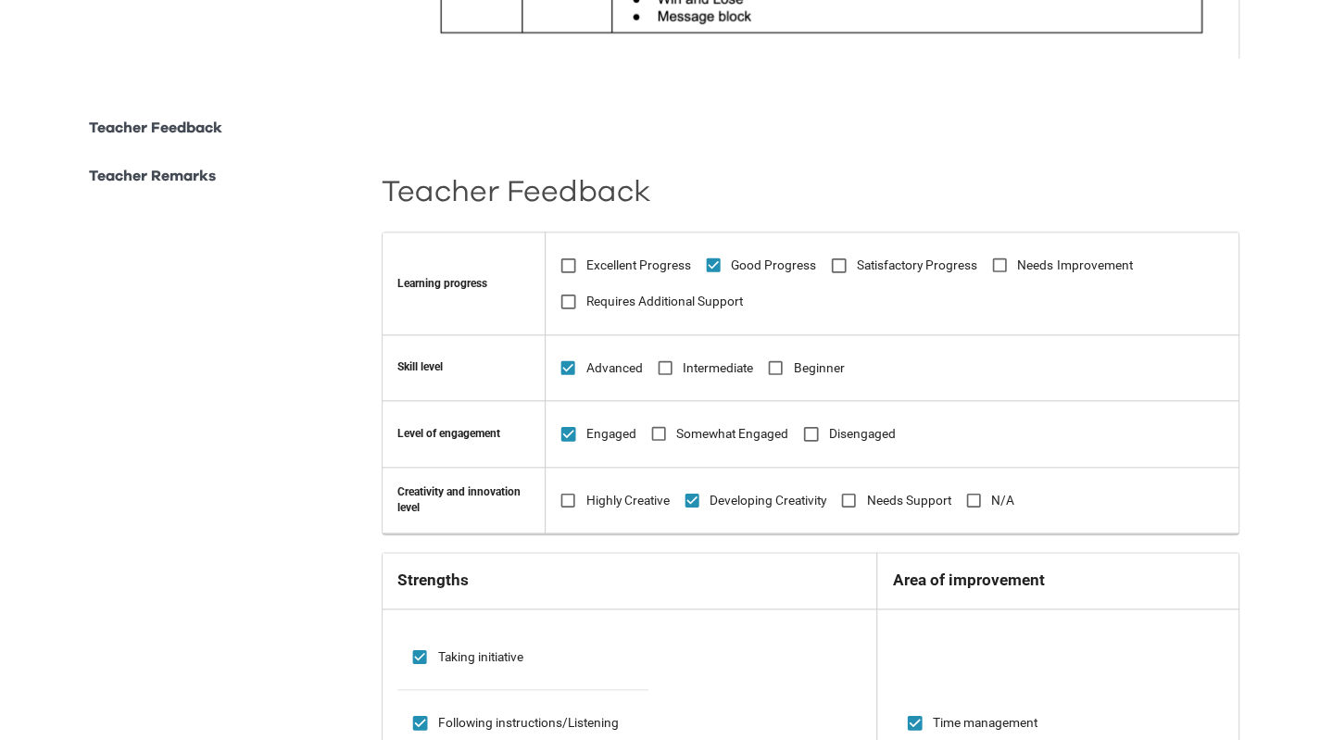
click at [572, 262] on icon at bounding box center [568, 265] width 19 height 19
click at [732, 263] on span at bounding box center [714, 265] width 36 height 36
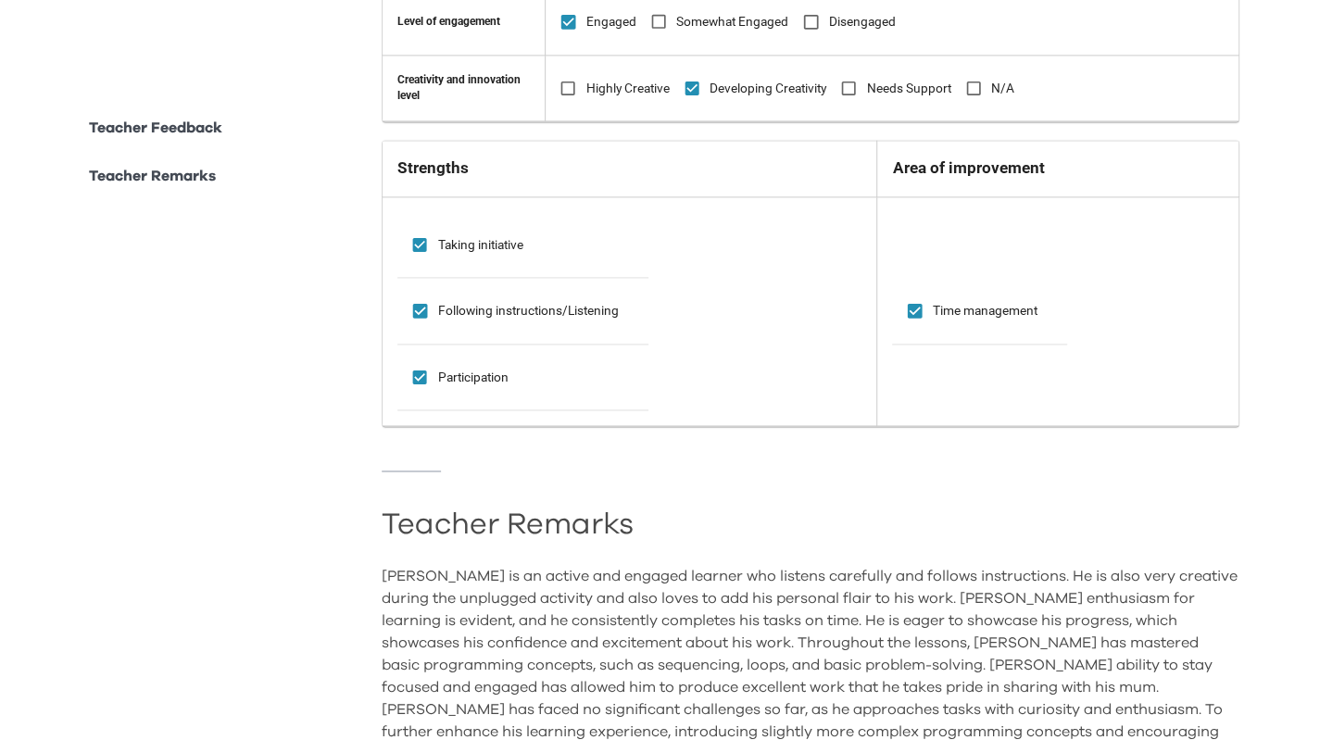
scroll to position [1586, 0]
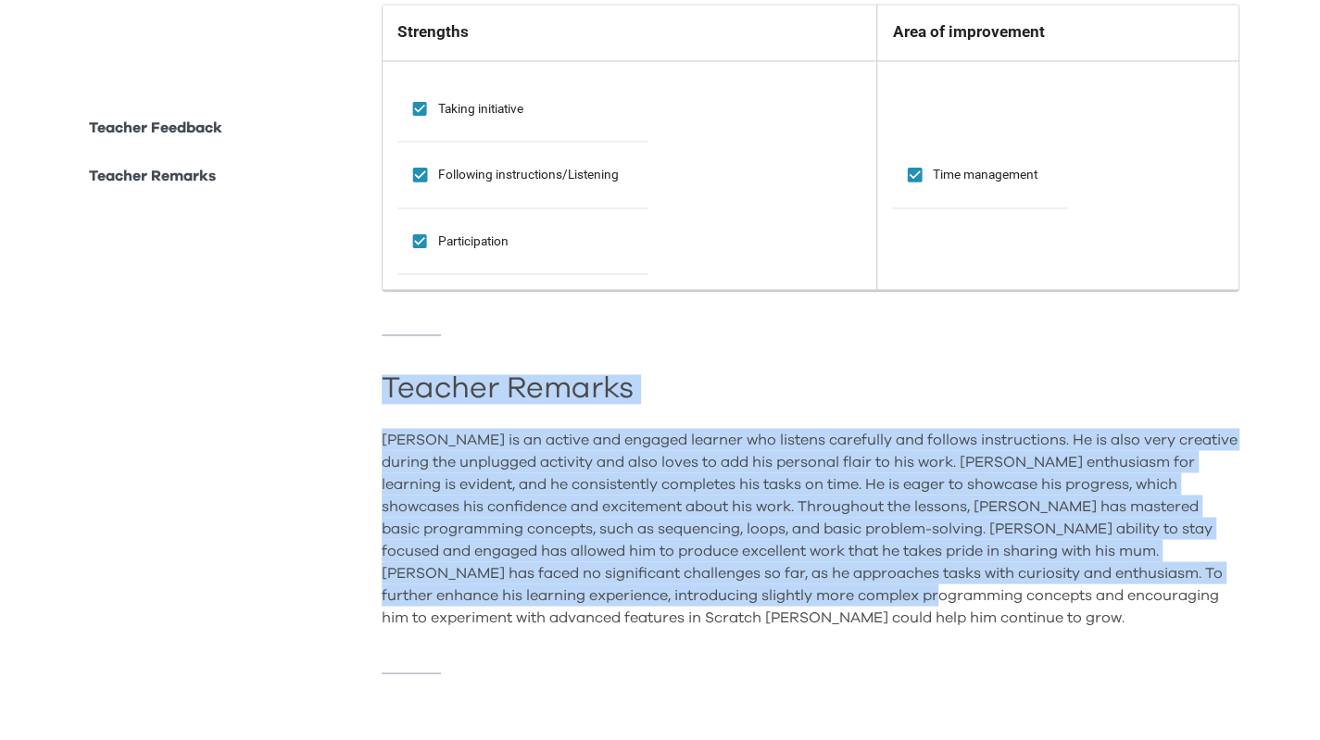
drag, startPoint x: 1067, startPoint y: 647, endPoint x: 929, endPoint y: 566, distance: 159.8
click at [930, 567] on div "Teacher Feedback Learning progress Excellent Progress Good Progress Satisfactor…" at bounding box center [811, 161] width 858 height 1112
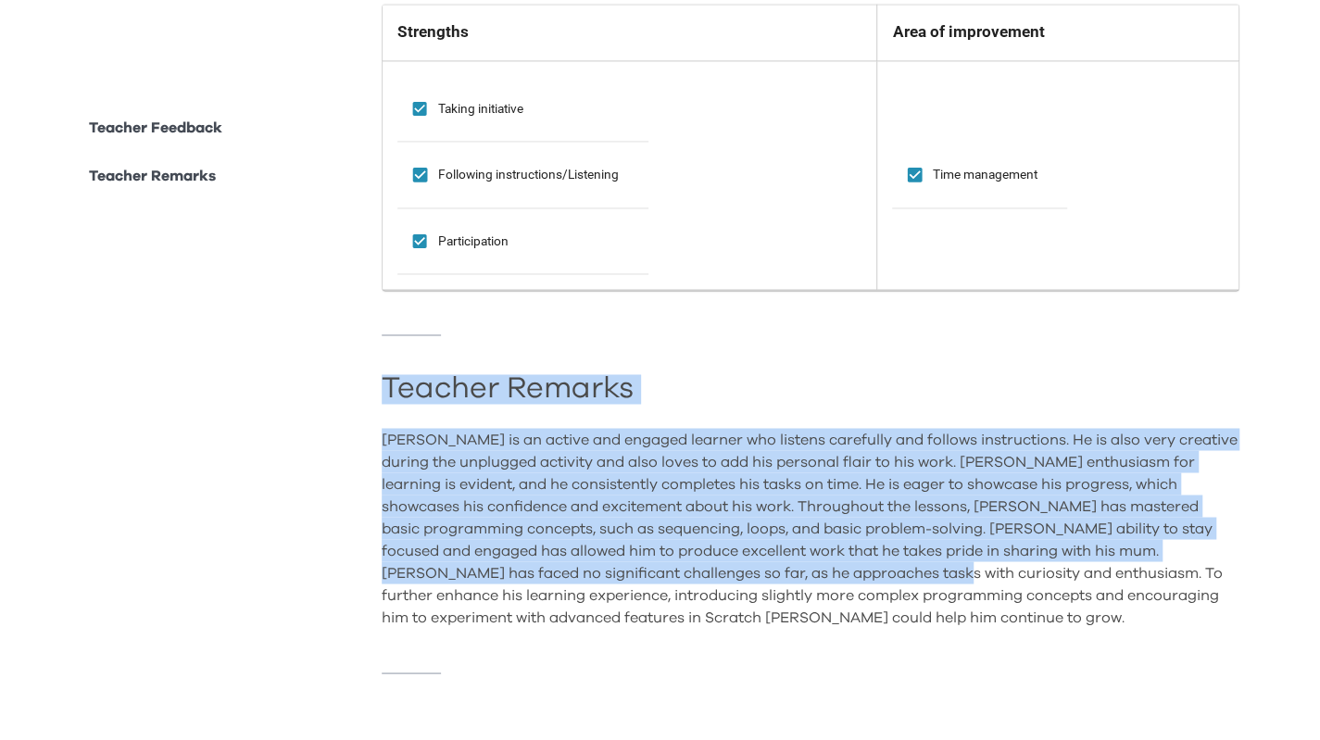
drag, startPoint x: 929, startPoint y: 566, endPoint x: 934, endPoint y: 574, distance: 9.5
click at [928, 566] on div "[PERSON_NAME] is an active and engaged learner who listens carefully and follow…" at bounding box center [811, 528] width 858 height 200
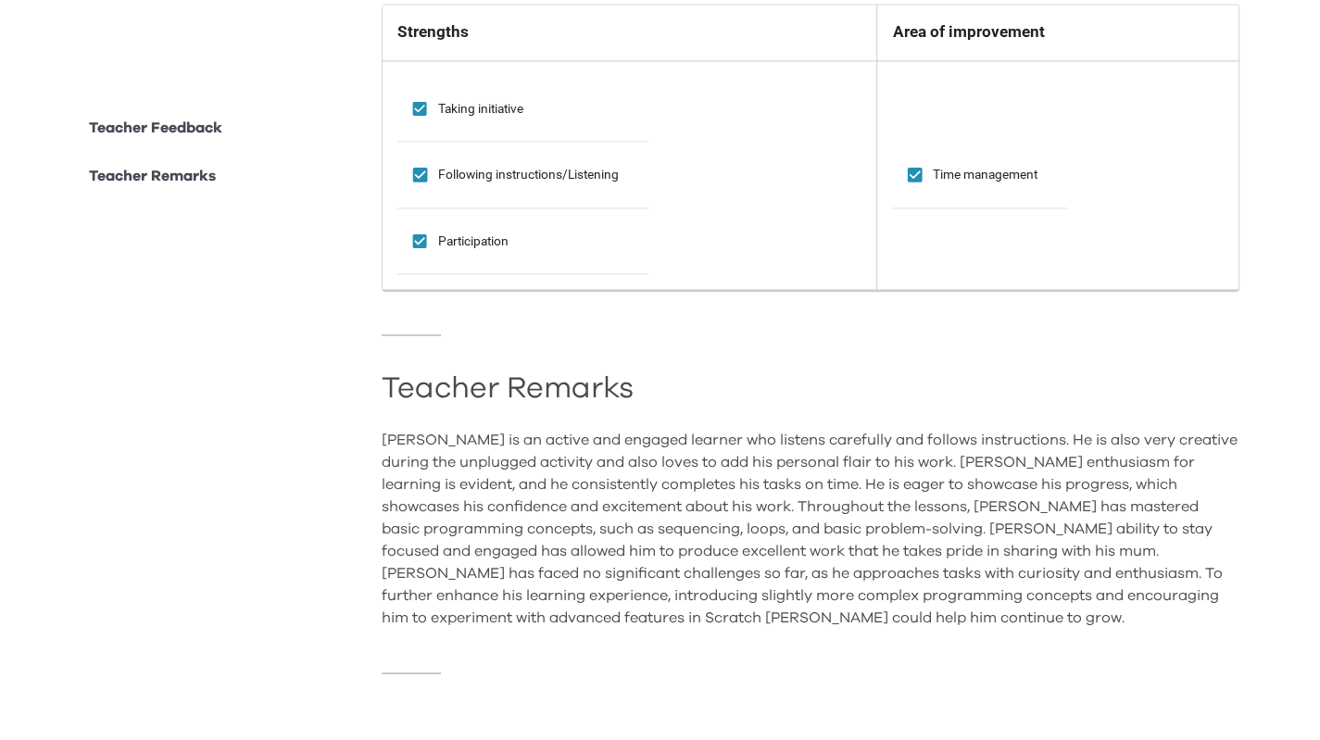
click at [979, 619] on div "Teacher Feedback Learning progress Excellent Progress Good Progress Satisfactor…" at bounding box center [811, 161] width 858 height 1112
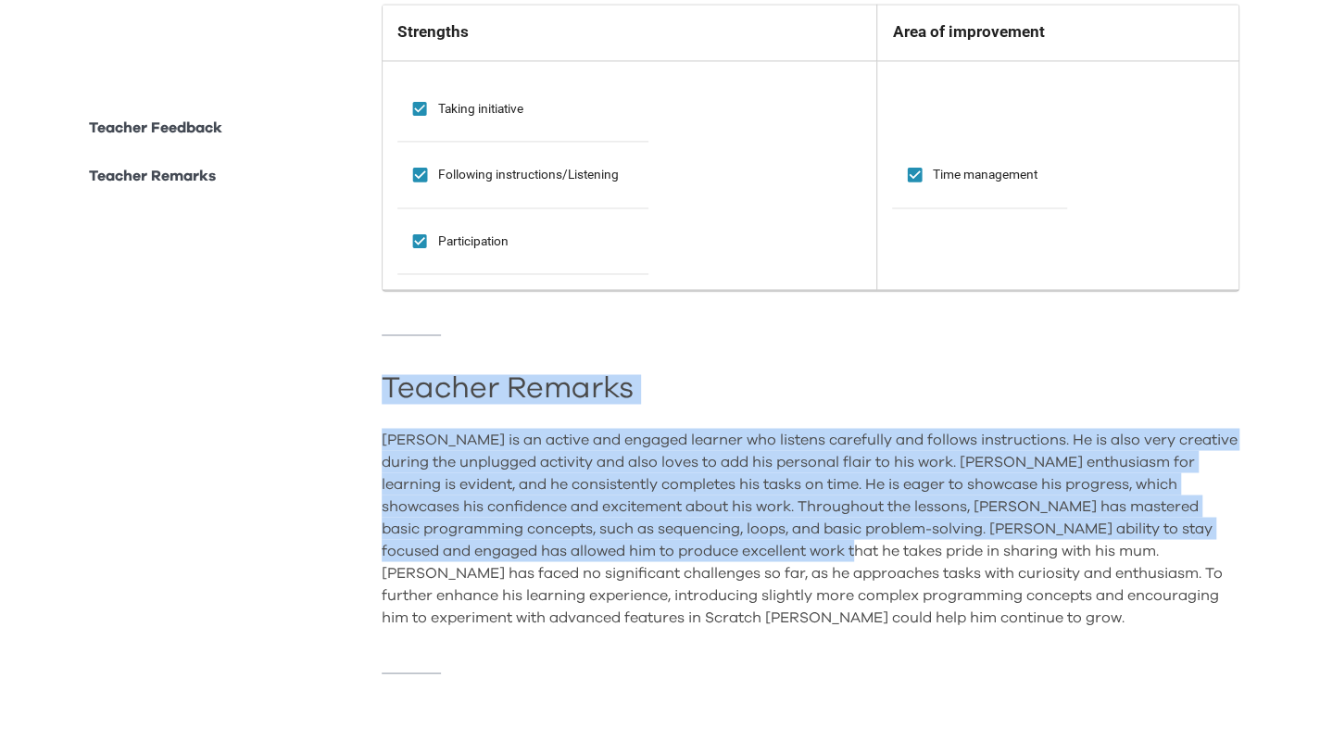
drag, startPoint x: 992, startPoint y: 629, endPoint x: 848, endPoint y: 521, distance: 179.3
click at [848, 521] on div "Teacher Feedback Learning progress Excellent Progress Good Progress Satisfactor…" at bounding box center [811, 161] width 858 height 1112
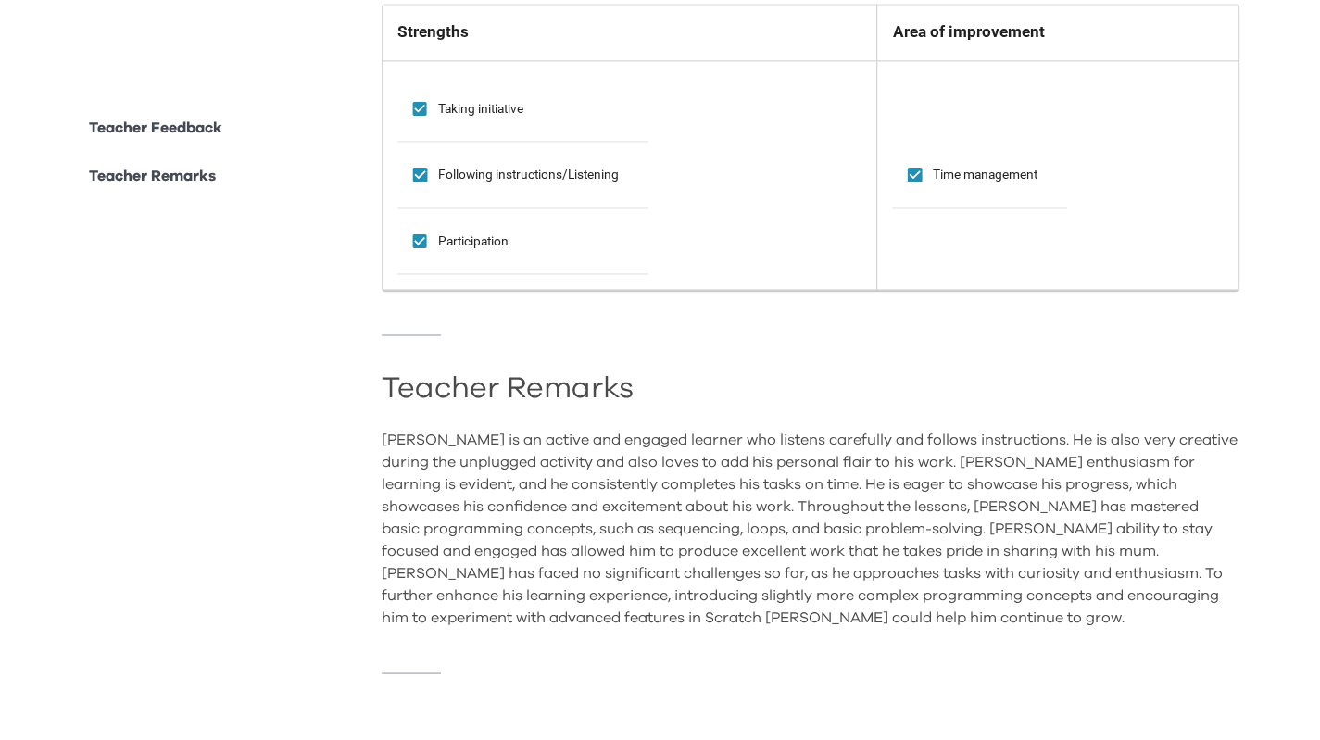
click at [840, 514] on div "[PERSON_NAME] is an active and engaged learner who listens carefully and follow…" at bounding box center [811, 528] width 858 height 200
click at [949, 590] on div "[PERSON_NAME] is an active and engaged learner who listens carefully and follow…" at bounding box center [811, 528] width 858 height 200
